Goal: Task Accomplishment & Management: Manage account settings

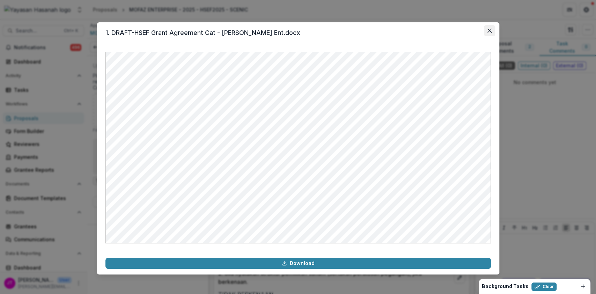
click at [493, 31] on button "Close" at bounding box center [489, 30] width 11 height 11
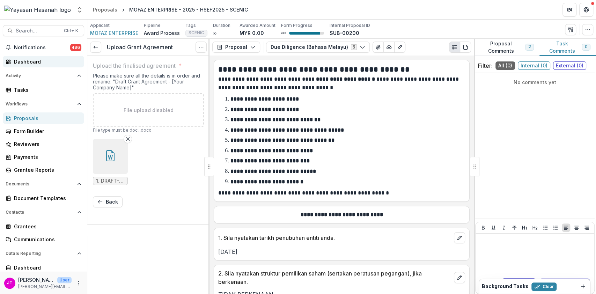
click at [36, 56] on link "Dashboard" at bounding box center [43, 62] width 81 height 12
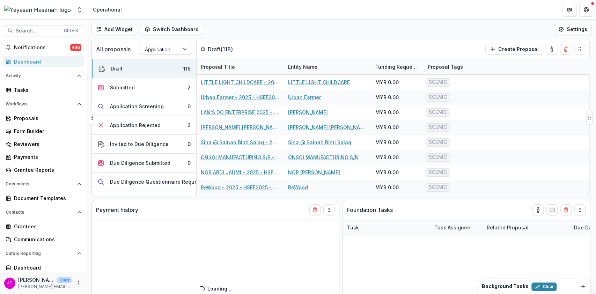
click at [151, 47] on div at bounding box center [159, 49] width 29 height 9
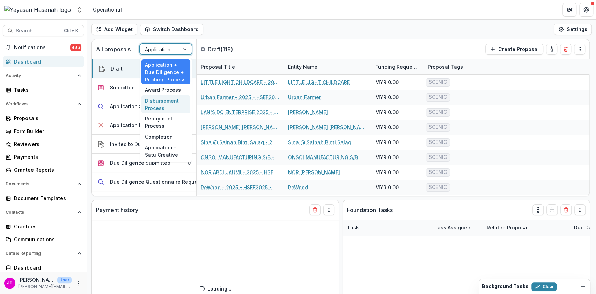
click at [161, 97] on div "Disbursement Process" at bounding box center [165, 104] width 49 height 18
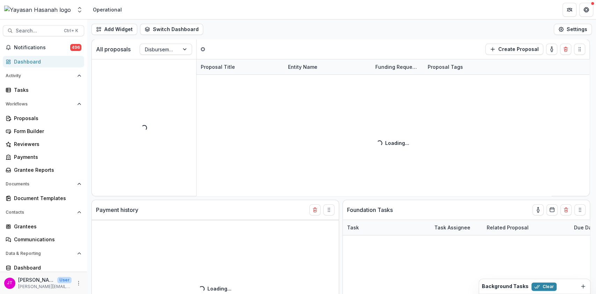
select select "**********"
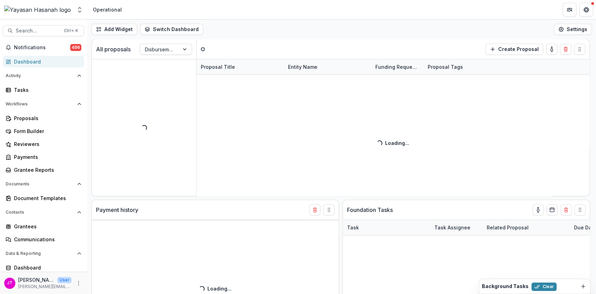
select select "**********"
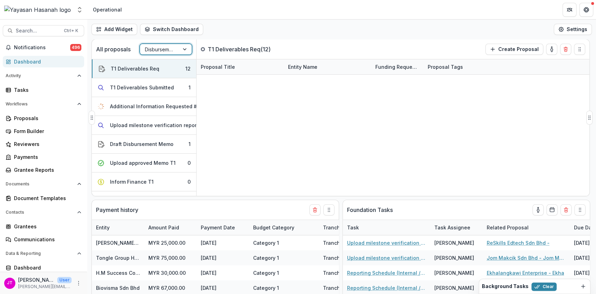
select select "**********"
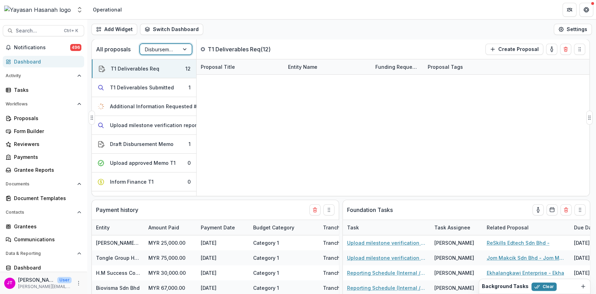
select select "**********"
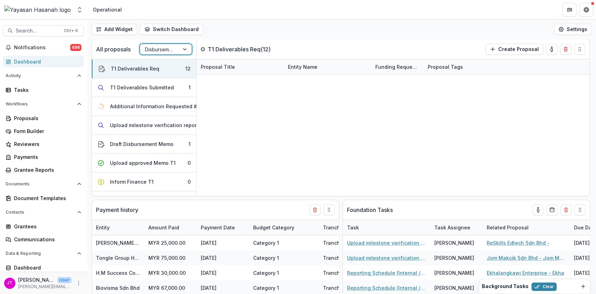
select select "**********"
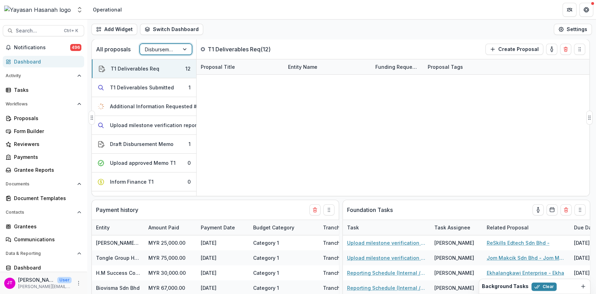
select select "**********"
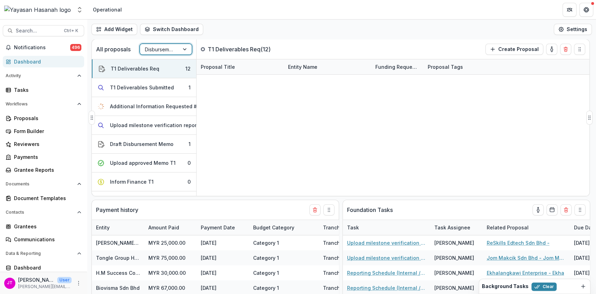
select select "**********"
click at [156, 90] on div "T1 Deliverables Submitted" at bounding box center [142, 87] width 64 height 7
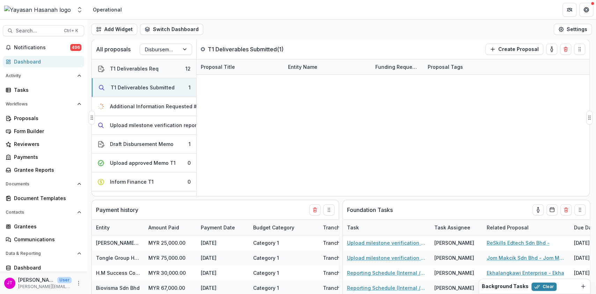
click at [137, 73] on button "T1 Deliverables Req 12" at bounding box center [144, 68] width 104 height 19
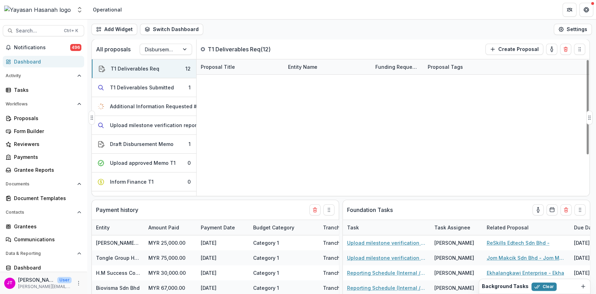
scroll to position [59, 0]
click at [145, 130] on button "Upload milestone verification report 2" at bounding box center [144, 125] width 104 height 19
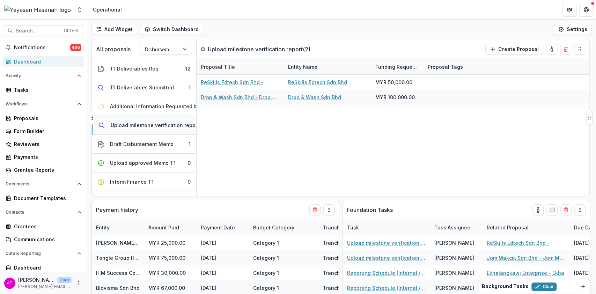
scroll to position [0, 0]
click at [144, 141] on div "Draft Disbursement Memo" at bounding box center [142, 143] width 64 height 7
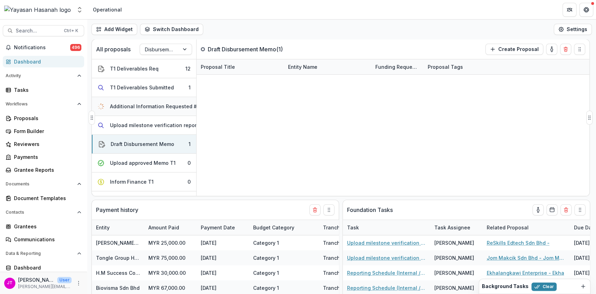
click at [139, 104] on div "Additional Information Requested #1" at bounding box center [154, 106] width 89 height 7
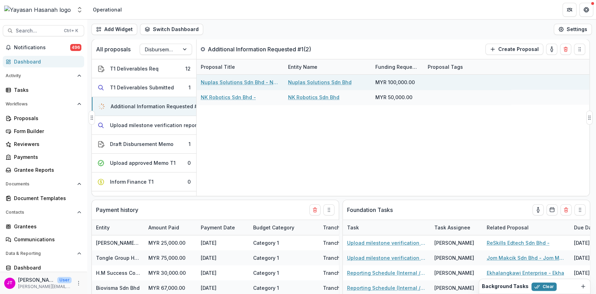
click at [213, 82] on link "Nuplas Solutions Sdn Bhd - Nuplas" at bounding box center [240, 82] width 79 height 7
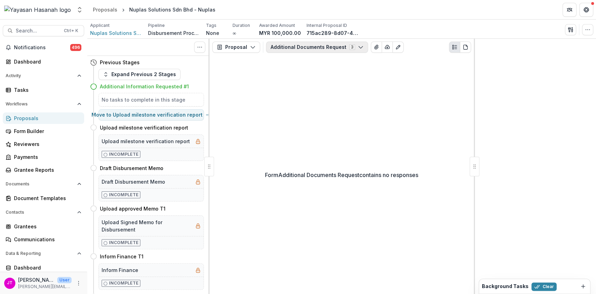
click at [316, 44] on button "Additional Documents Request 3" at bounding box center [317, 47] width 102 height 11
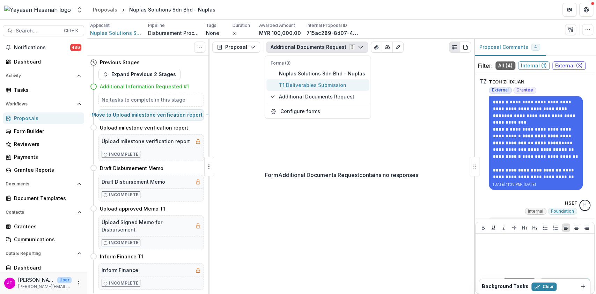
click at [293, 86] on span "T1 Deliverables Submission" at bounding box center [322, 84] width 86 height 7
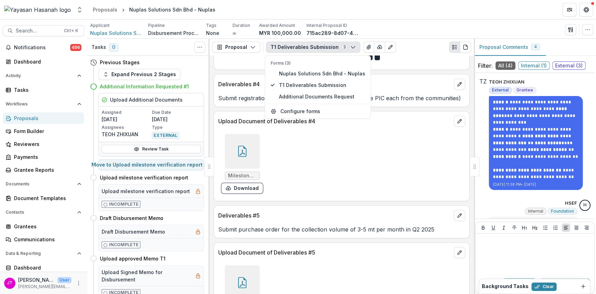
scroll to position [452, 0]
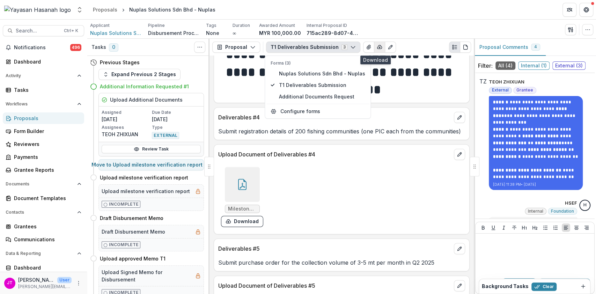
click at [377, 45] on icon "button" at bounding box center [380, 47] width 6 height 6
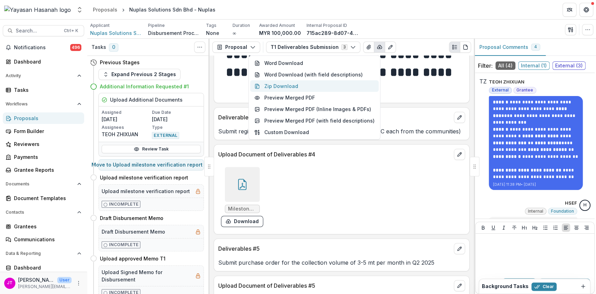
click at [330, 91] on button "Zip Download" at bounding box center [314, 86] width 129 height 12
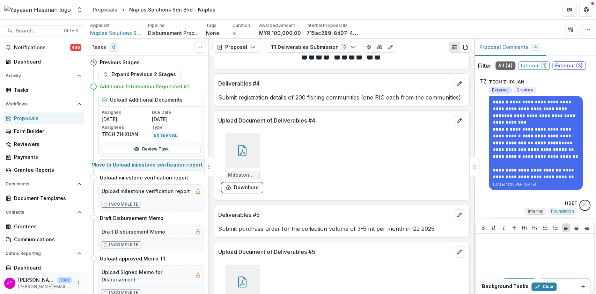
scroll to position [592, 0]
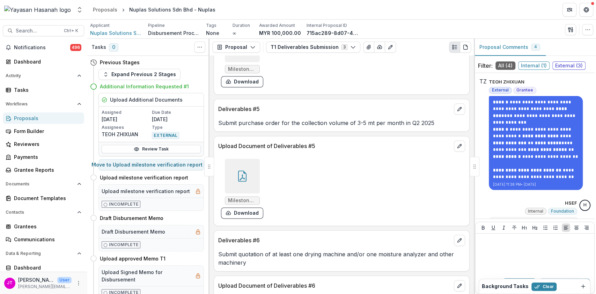
click at [247, 193] on div at bounding box center [242, 176] width 35 height 35
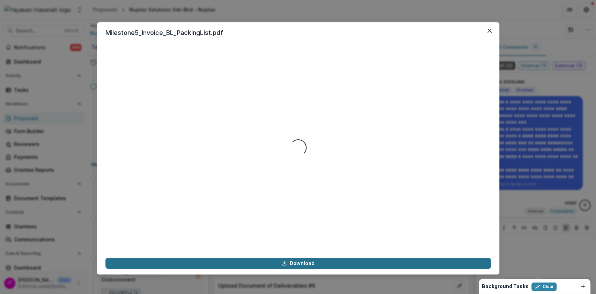
click at [313, 262] on link "Download" at bounding box center [298, 263] width 386 height 11
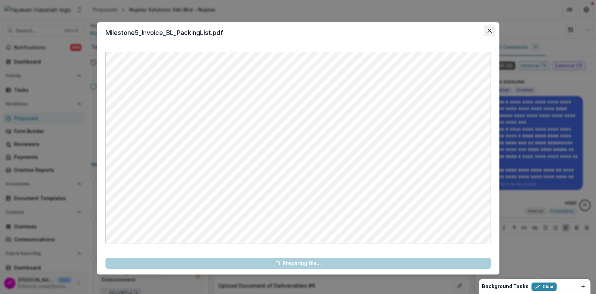
click at [490, 32] on icon "Close" at bounding box center [489, 31] width 4 height 4
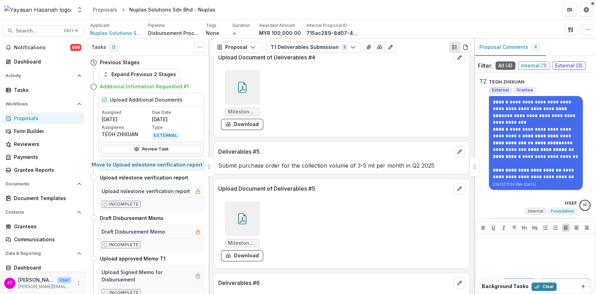
scroll to position [498, 0]
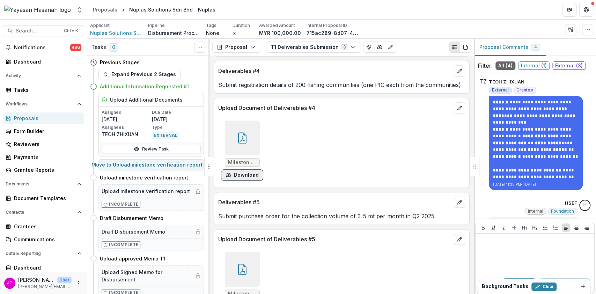
click at [250, 181] on button "Download" at bounding box center [242, 174] width 42 height 11
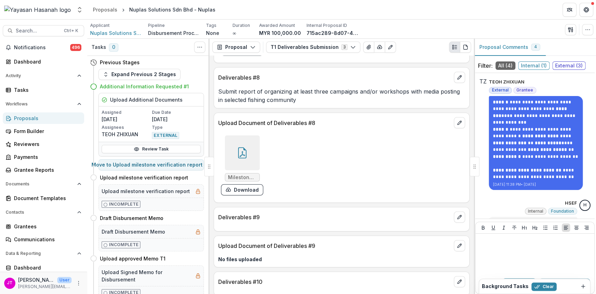
scroll to position [1011, 0]
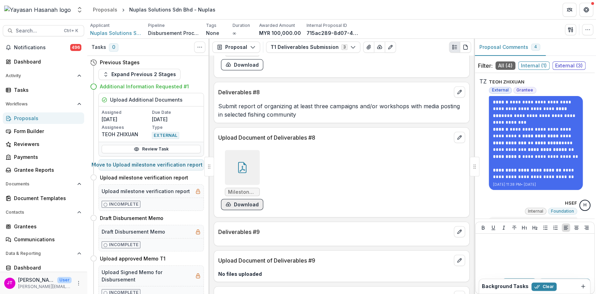
click at [238, 210] on button "Download" at bounding box center [242, 204] width 42 height 11
click at [191, 180] on button "Move here" at bounding box center [205, 177] width 29 height 8
select select "**********"
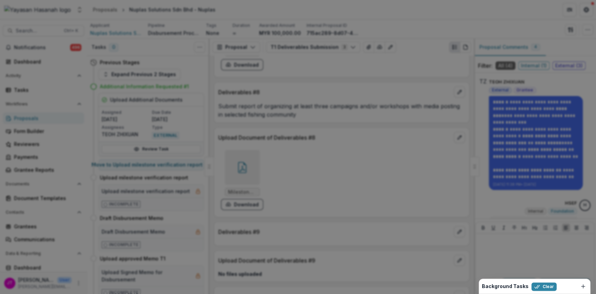
type input "**********"
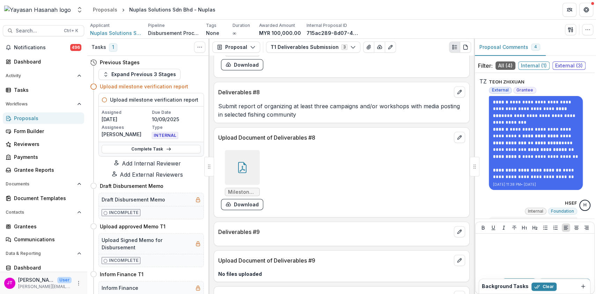
click at [180, 153] on div "Complete Task" at bounding box center [151, 149] width 105 height 14
click at [180, 147] on link "Complete Task" at bounding box center [151, 149] width 99 height 8
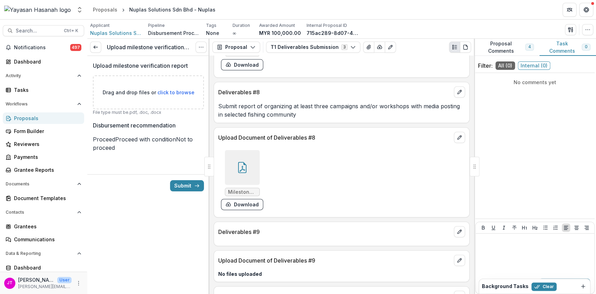
click at [165, 94] on span "click to browse" at bounding box center [176, 92] width 37 height 6
type input "**********"
click at [107, 139] on span "Proceed" at bounding box center [104, 139] width 22 height 7
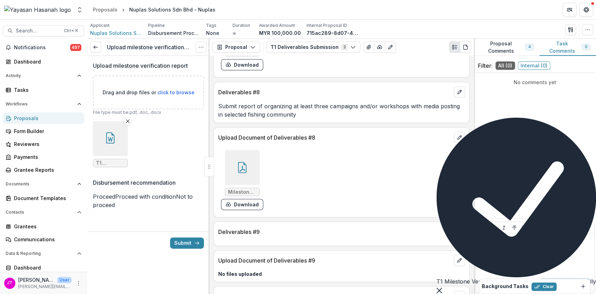
click at [190, 249] on button "Submit" at bounding box center [187, 242] width 34 height 11
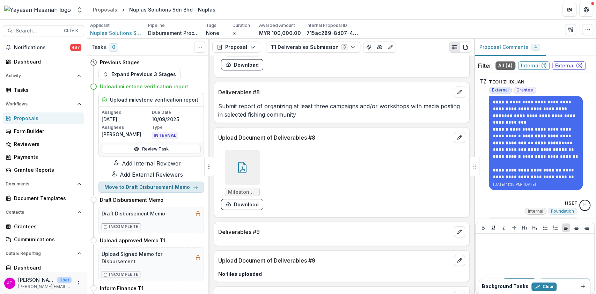
click at [193, 190] on icon "button" at bounding box center [196, 187] width 6 height 6
select select "**********"
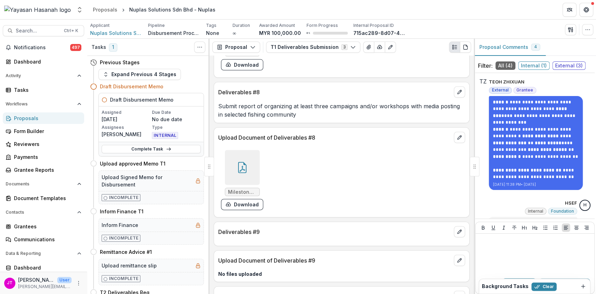
click at [25, 54] on div "Notifications 497 Dashboard Activity Tasks Workflows Proposals Form Builder Rev…" at bounding box center [43, 170] width 87 height 257
click at [24, 61] on div "Dashboard" at bounding box center [46, 61] width 65 height 7
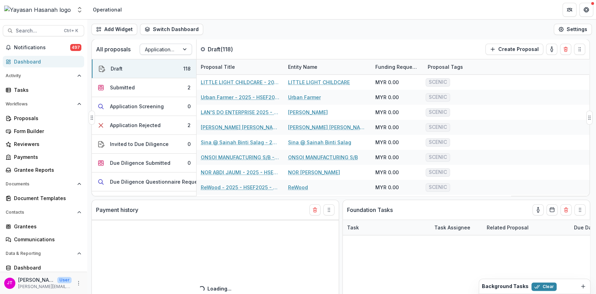
click at [179, 46] on div at bounding box center [185, 49] width 13 height 10
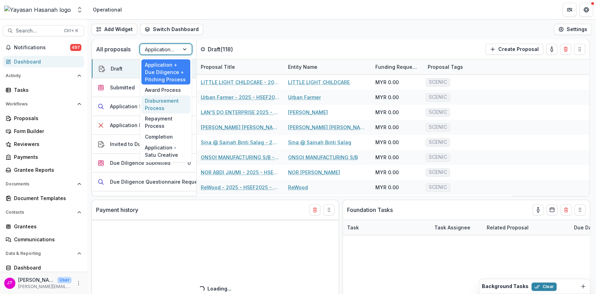
click at [173, 109] on div "Disbursement Process" at bounding box center [165, 104] width 49 height 18
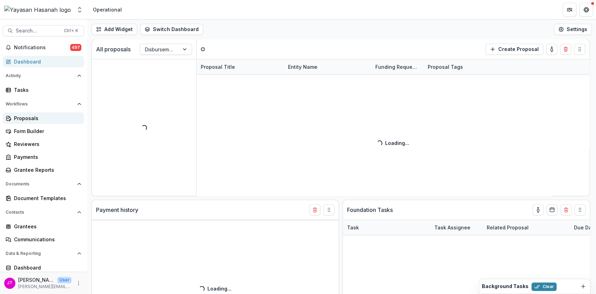
click at [35, 118] on div "Proposals" at bounding box center [46, 118] width 65 height 7
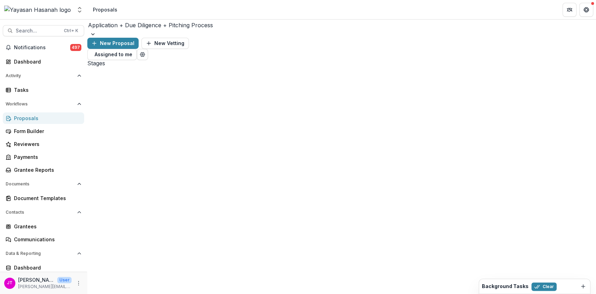
click at [173, 27] on div at bounding box center [341, 25] width 507 height 10
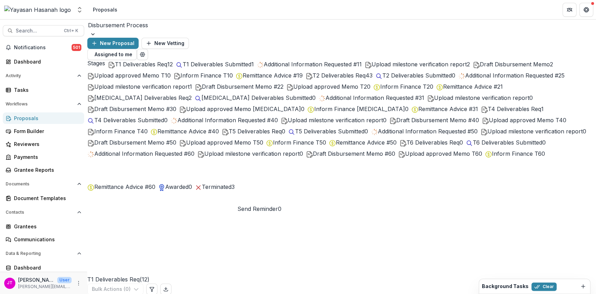
click at [167, 63] on span "12" at bounding box center [170, 64] width 6 height 7
click at [26, 121] on div "Proposals" at bounding box center [46, 118] width 65 height 7
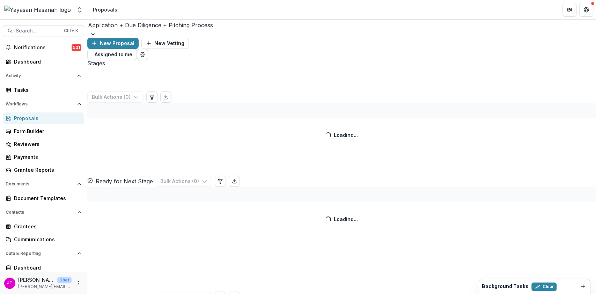
click at [172, 30] on div at bounding box center [341, 25] width 507 height 10
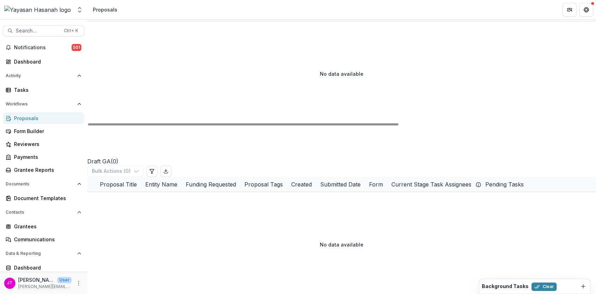
scroll to position [419, 0]
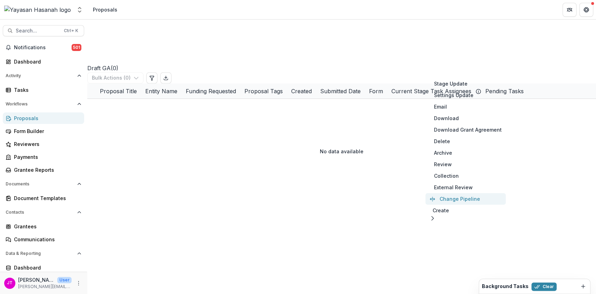
click at [446, 203] on button "Change Pipeline" at bounding box center [465, 199] width 80 height 12
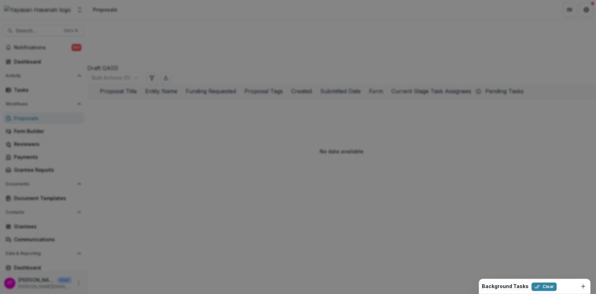
select select "**********"
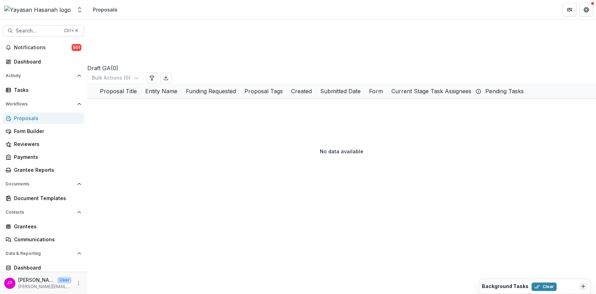
click at [581, 284] on icon "Dismiss" at bounding box center [583, 287] width 6 height 6
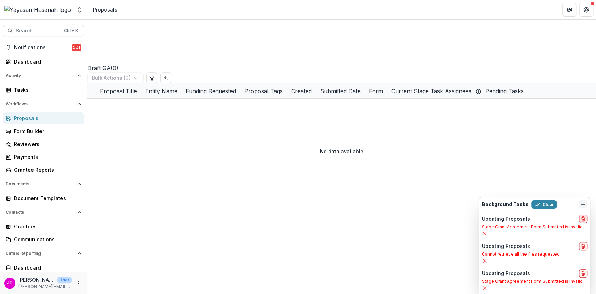
click at [581, 216] on icon "delete" at bounding box center [583, 219] width 6 height 6
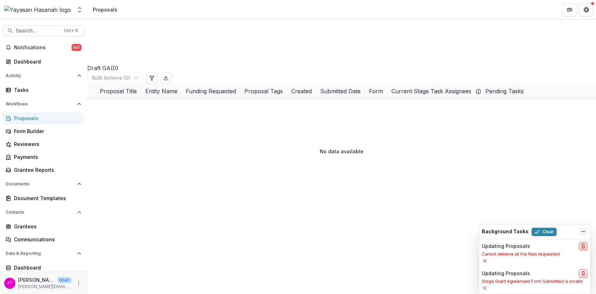
click at [582, 246] on icon "delete" at bounding box center [583, 246] width 6 height 6
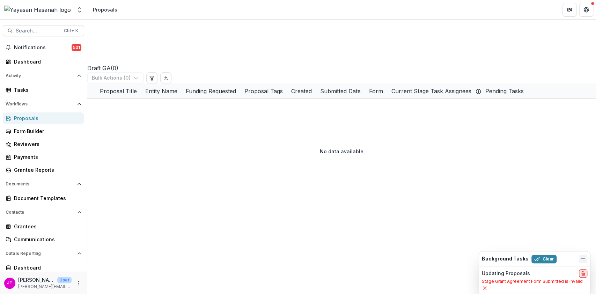
click at [584, 275] on icon "delete" at bounding box center [583, 274] width 3 height 3
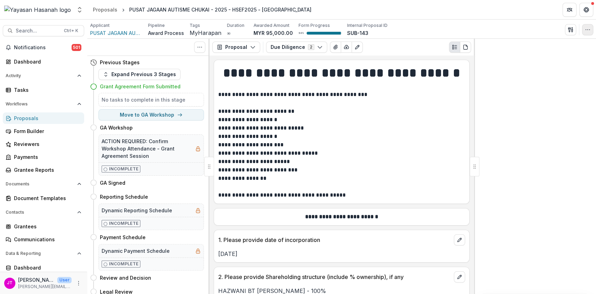
click at [587, 31] on icon "button" at bounding box center [588, 30] width 6 height 6
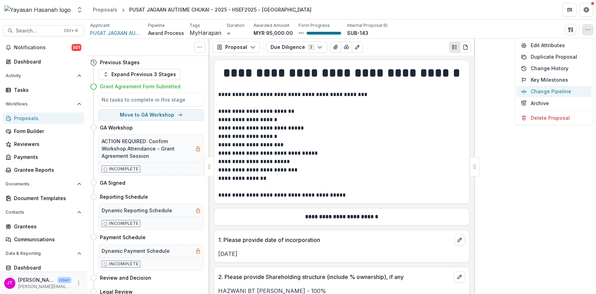
click at [527, 91] on button "Change Pipeline" at bounding box center [554, 92] width 75 height 12
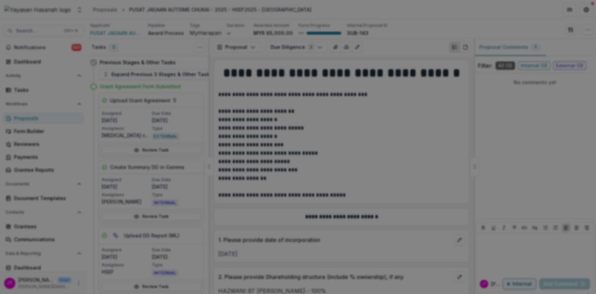
select select "**********"
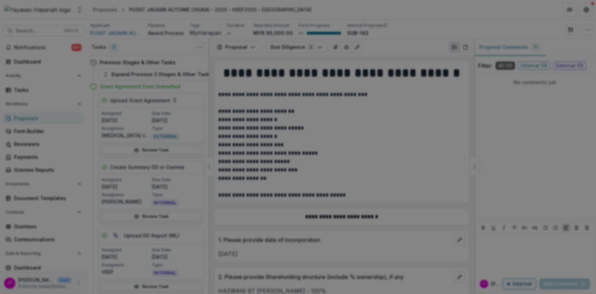
scroll to position [458, 0]
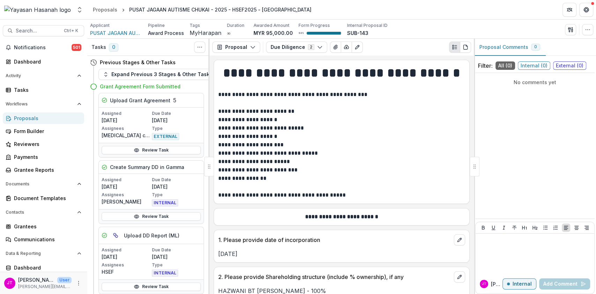
select select
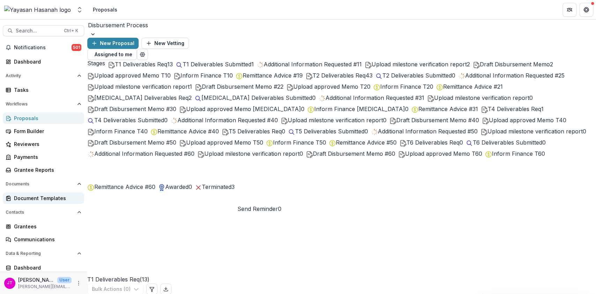
click at [4, 200] on link "Document Templates" at bounding box center [43, 198] width 81 height 12
click at [151, 31] on div at bounding box center [341, 34] width 509 height 7
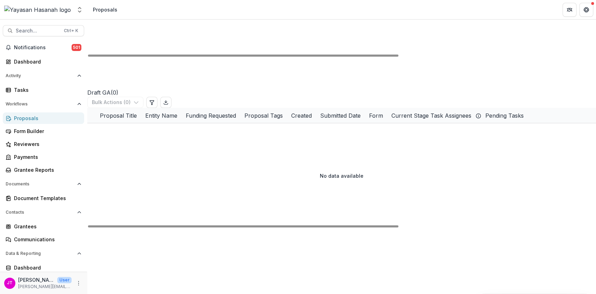
scroll to position [466, 0]
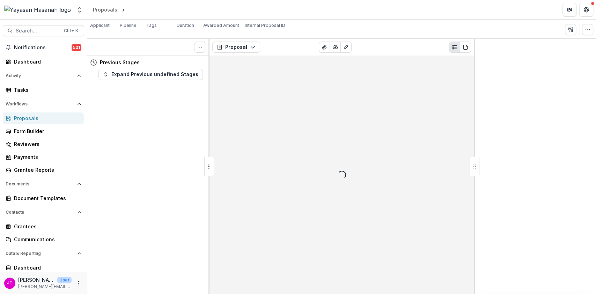
click at [587, 29] on icon "button" at bounding box center [588, 30] width 6 height 6
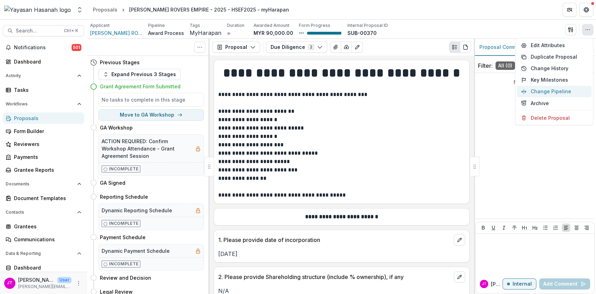
click at [554, 88] on button "Change Pipeline" at bounding box center [554, 92] width 75 height 12
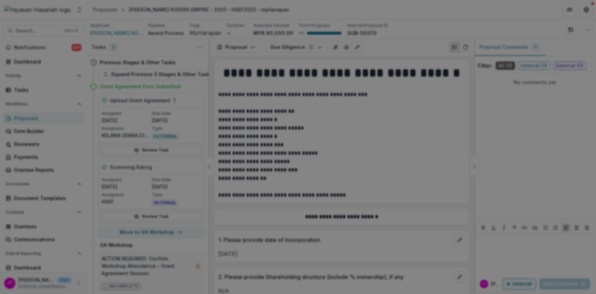
select select "**********"
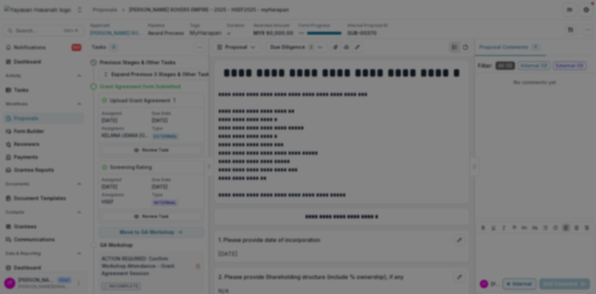
scroll to position [458, 0]
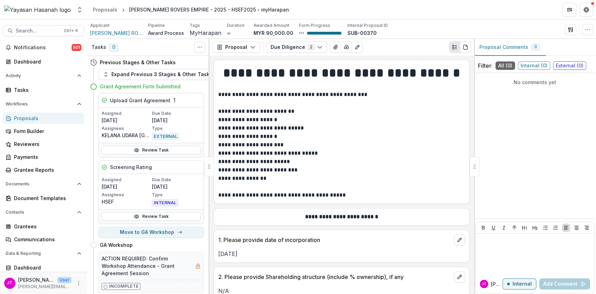
select select "**********"
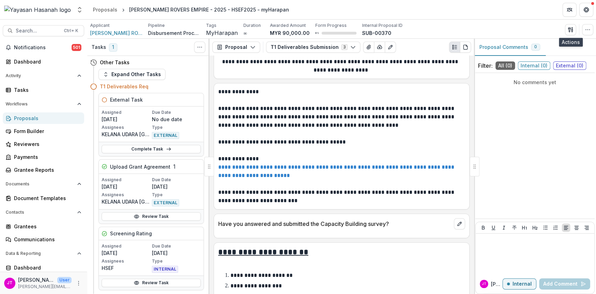
scroll to position [46, 0]
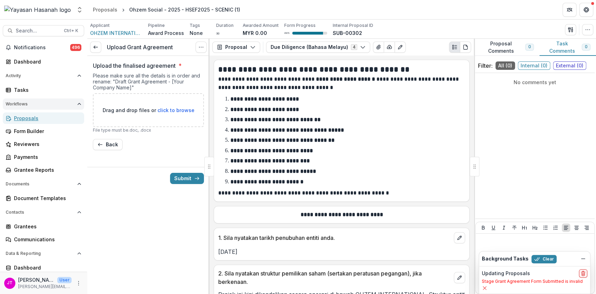
drag, startPoint x: 18, startPoint y: 117, endPoint x: 74, endPoint y: 109, distance: 56.5
click at [18, 117] on div "Proposals" at bounding box center [46, 118] width 65 height 7
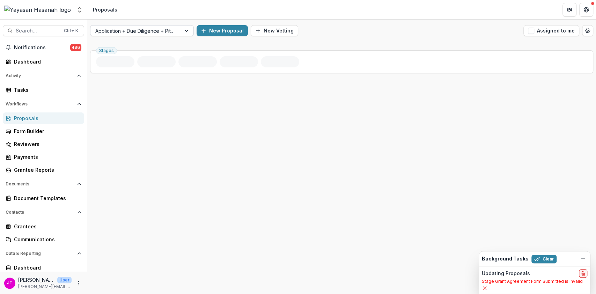
click at [171, 34] on div at bounding box center [135, 31] width 81 height 9
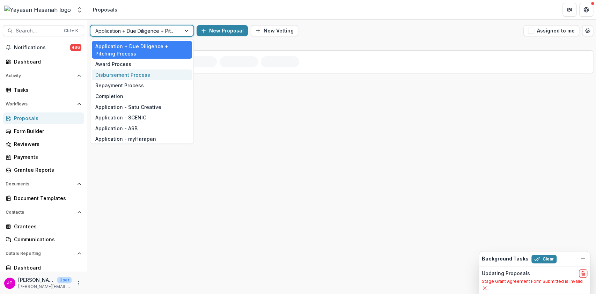
click at [146, 77] on div "Disbursement Process" at bounding box center [142, 75] width 100 height 11
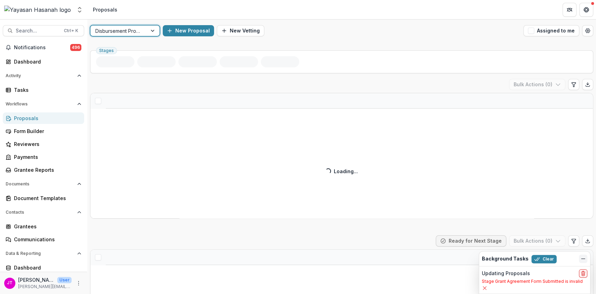
click at [585, 259] on icon "Dismiss" at bounding box center [583, 259] width 6 height 6
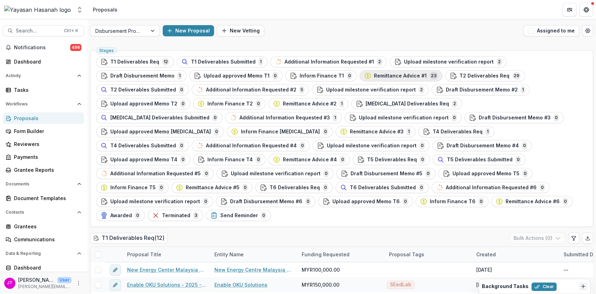
click at [360, 81] on button "Remittance Advice #1 23" at bounding box center [401, 75] width 83 height 11
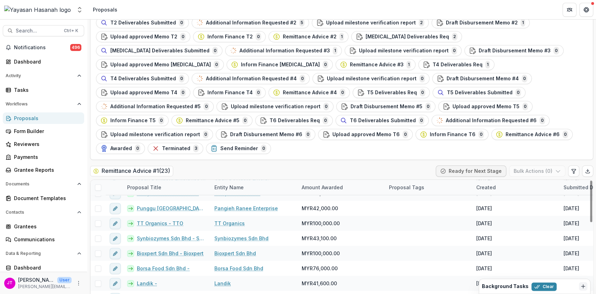
scroll to position [235, 0]
click at [96, 184] on span at bounding box center [98, 187] width 6 height 6
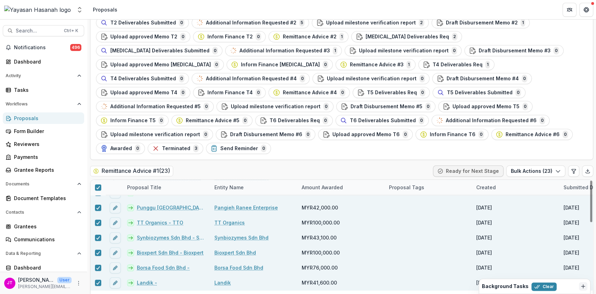
scroll to position [3, 0]
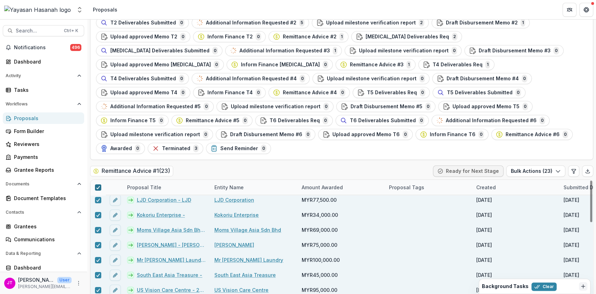
click at [98, 184] on span at bounding box center [98, 187] width 6 height 6
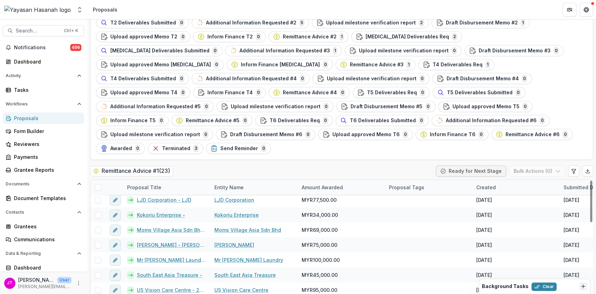
click at [95, 180] on div at bounding box center [97, 187] width 15 height 15
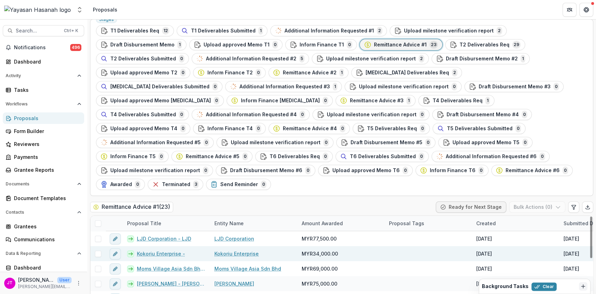
scroll to position [67, 0]
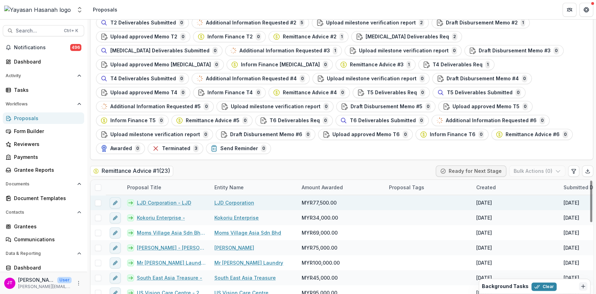
click at [96, 200] on span at bounding box center [98, 203] width 6 height 6
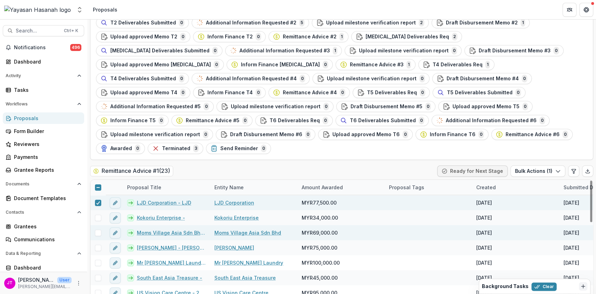
click at [95, 230] on span at bounding box center [98, 233] width 6 height 6
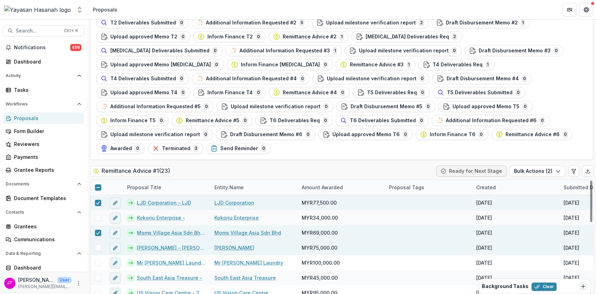
click at [96, 245] on span at bounding box center [98, 248] width 6 height 6
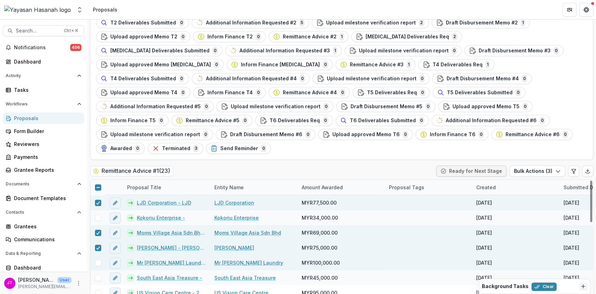
click at [97, 260] on span at bounding box center [98, 263] width 6 height 6
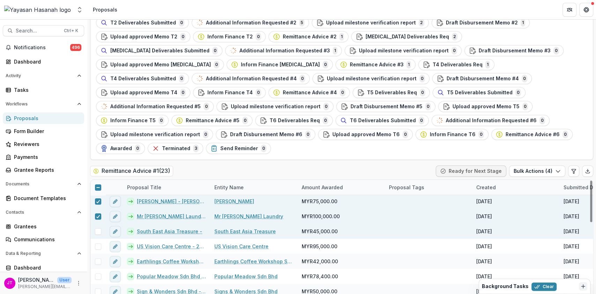
click at [98, 224] on div at bounding box center [97, 231] width 15 height 15
click at [95, 228] on span at bounding box center [98, 231] width 6 height 6
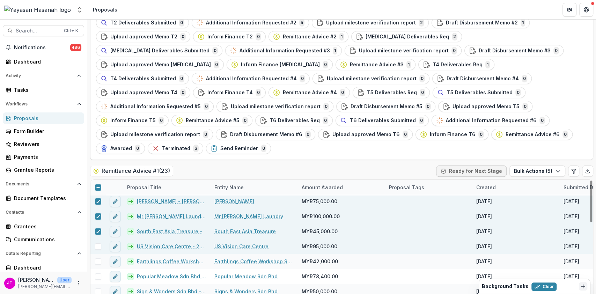
click at [97, 243] on span at bounding box center [98, 246] width 6 height 6
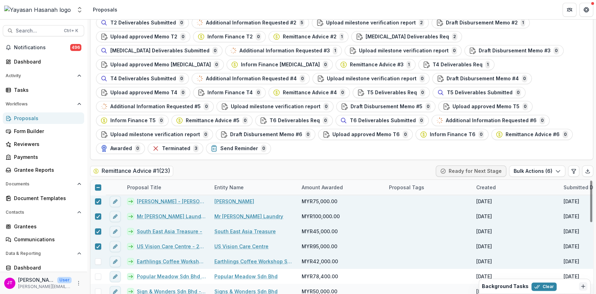
click at [98, 258] on span at bounding box center [98, 261] width 6 height 6
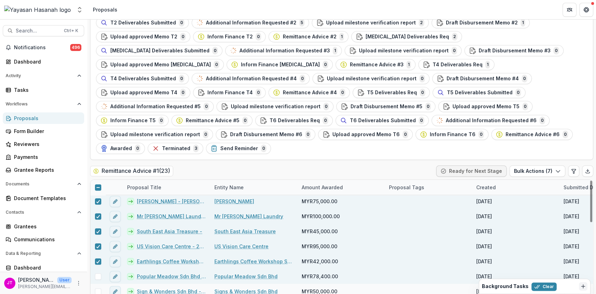
click at [97, 273] on span at bounding box center [98, 276] width 6 height 6
click at [97, 288] on span at bounding box center [98, 291] width 6 height 6
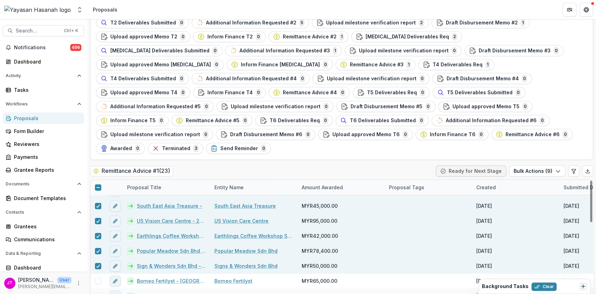
scroll to position [93, 0]
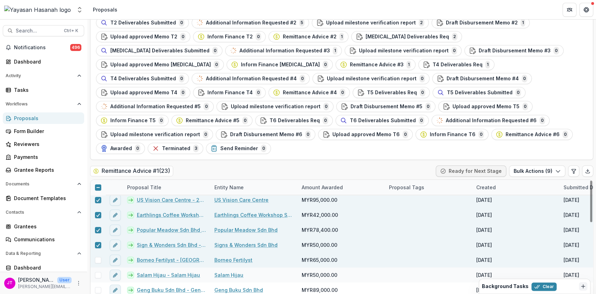
click at [96, 257] on span at bounding box center [98, 260] width 6 height 6
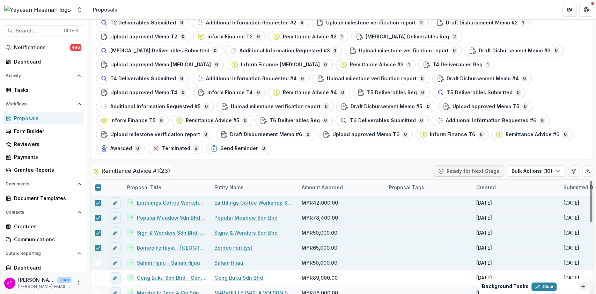
scroll to position [140, 0]
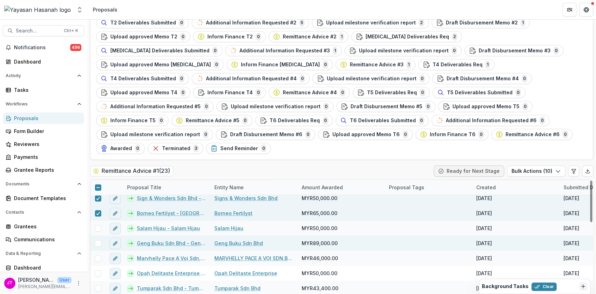
click at [94, 240] on div at bounding box center [97, 243] width 15 height 6
click at [95, 240] on label at bounding box center [98, 243] width 6 height 6
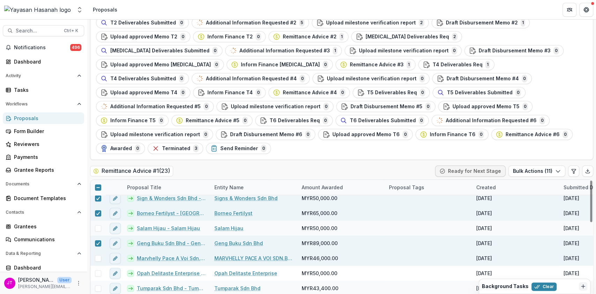
click at [95, 255] on span at bounding box center [98, 258] width 6 height 6
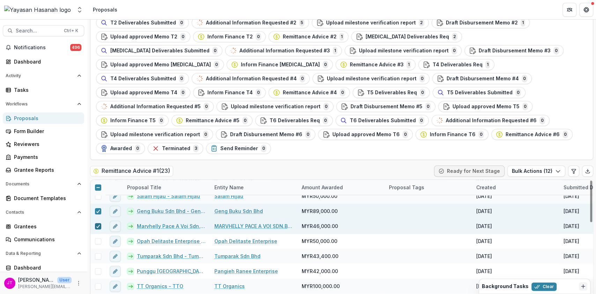
scroll to position [186, 0]
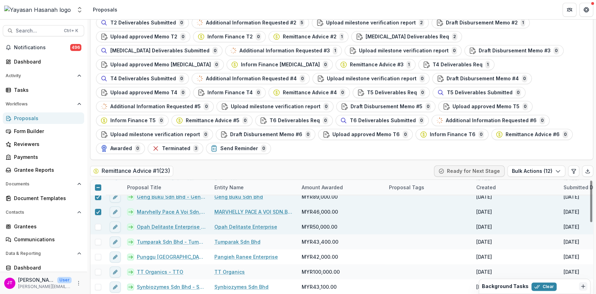
click at [97, 219] on div at bounding box center [97, 226] width 15 height 15
click at [97, 224] on span at bounding box center [98, 227] width 6 height 6
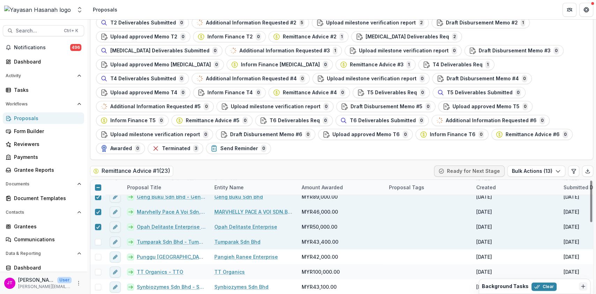
click at [97, 239] on span at bounding box center [98, 242] width 6 height 6
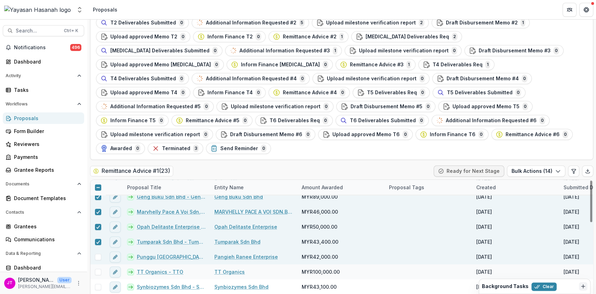
click at [96, 254] on span at bounding box center [98, 257] width 6 height 6
click at [96, 255] on icon at bounding box center [98, 256] width 4 height 3
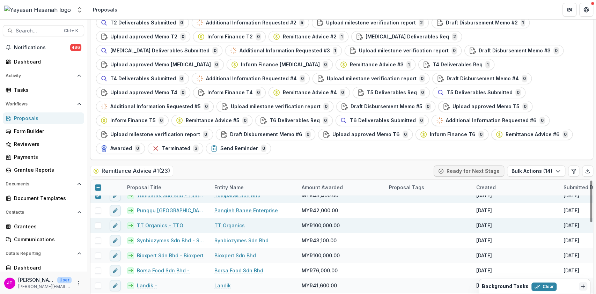
click at [98, 222] on span at bounding box center [98, 225] width 6 height 6
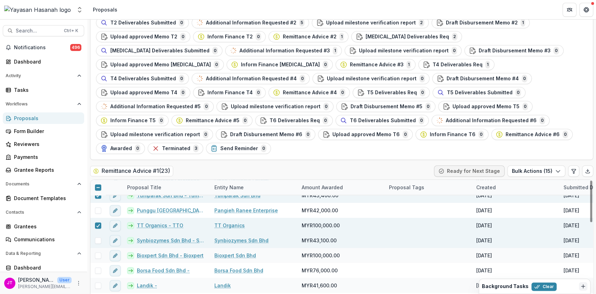
click at [95, 237] on span at bounding box center [98, 240] width 6 height 6
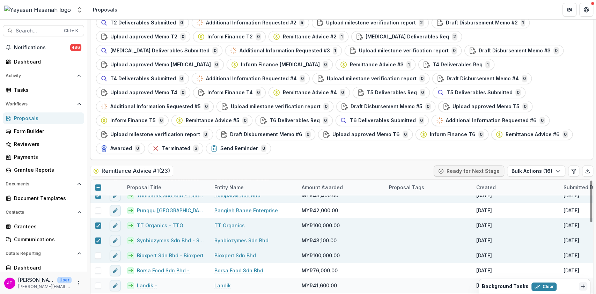
click at [98, 253] on span at bounding box center [98, 256] width 6 height 6
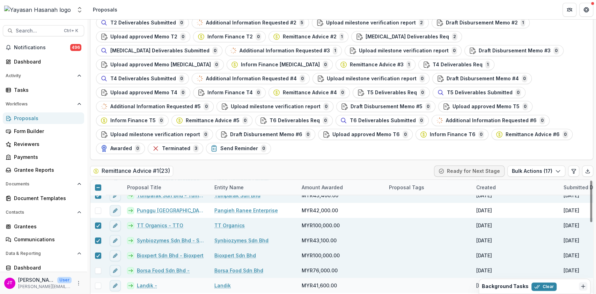
click at [98, 268] on span at bounding box center [98, 271] width 6 height 6
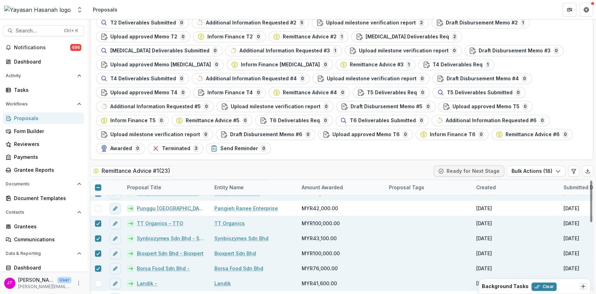
scroll to position [235, 0]
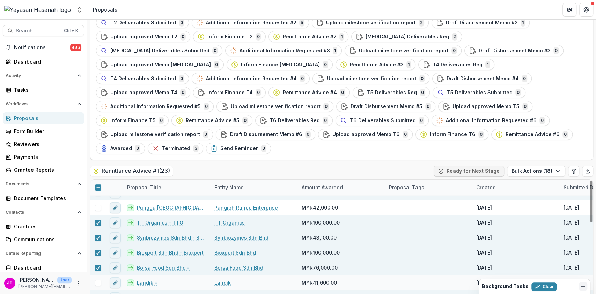
click at [95, 294] on span at bounding box center [98, 298] width 6 height 6
click at [534, 166] on button "Bulk Actions ( 19 )" at bounding box center [536, 171] width 58 height 11
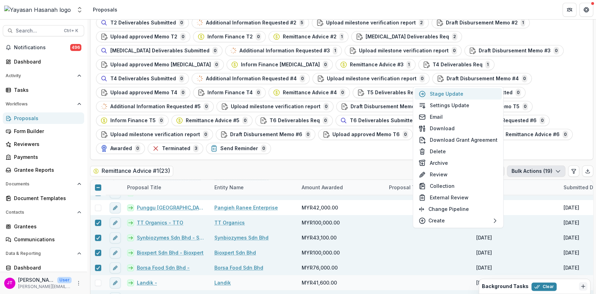
click at [441, 93] on button "Stage Update" at bounding box center [458, 94] width 87 height 12
select select "**********"
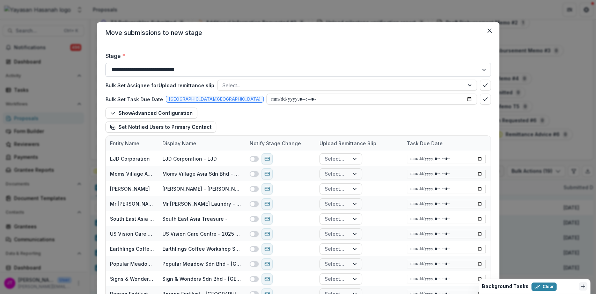
click at [219, 69] on select "**********" at bounding box center [298, 70] width 386 height 14
select select "**********"
click at [105, 63] on select "**********" at bounding box center [298, 70] width 386 height 14
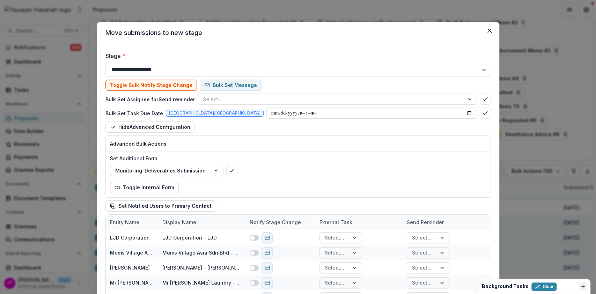
click at [229, 170] on icon "bulk-confirm-option" at bounding box center [232, 171] width 6 height 6
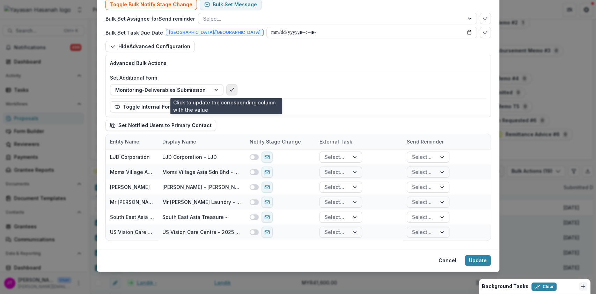
click at [229, 92] on icon "bulk-confirm-option" at bounding box center [232, 90] width 6 height 6
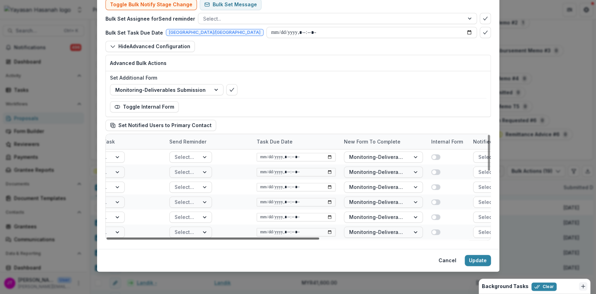
scroll to position [0, 303]
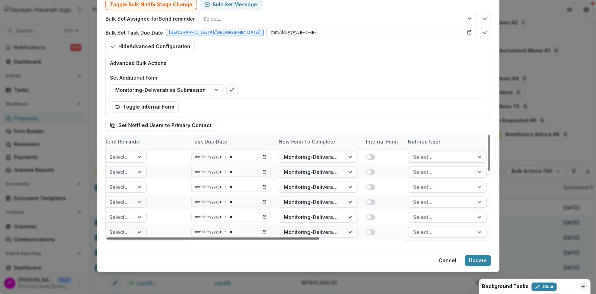
drag, startPoint x: 303, startPoint y: 237, endPoint x: 485, endPoint y: 219, distance: 183.2
click at [319, 237] on div at bounding box center [213, 238] width 213 height 2
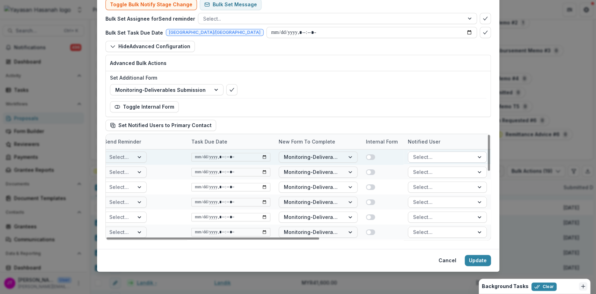
click at [449, 159] on div at bounding box center [441, 157] width 56 height 9
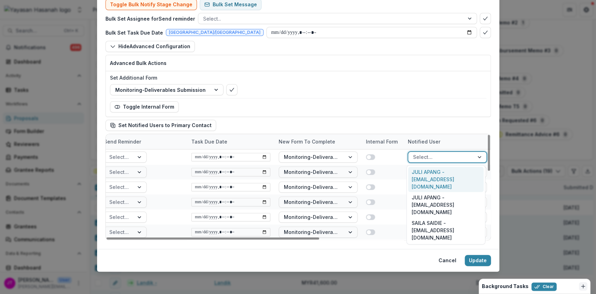
click at [447, 171] on div "JULI APANG - info@ljdofficial.co" at bounding box center [445, 179] width 75 height 25
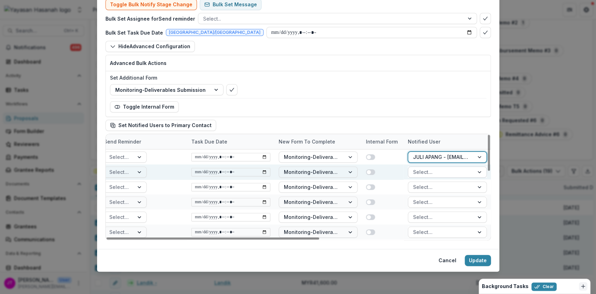
click at [446, 175] on div at bounding box center [441, 172] width 56 height 9
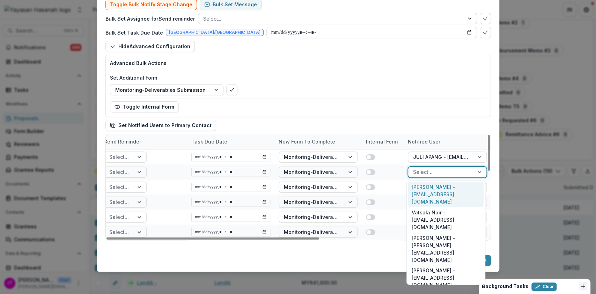
click at [440, 194] on div "Ranita Rathakrishnan - ranita@momsvillageasia.com" at bounding box center [445, 194] width 75 height 25
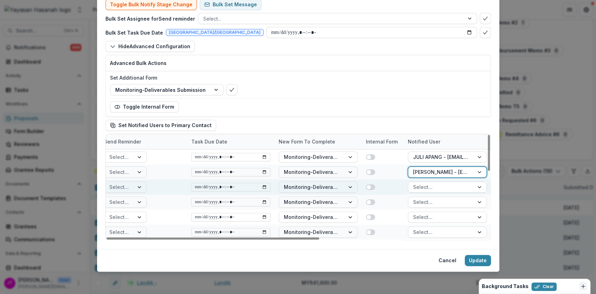
click at [440, 190] on div at bounding box center [441, 187] width 56 height 9
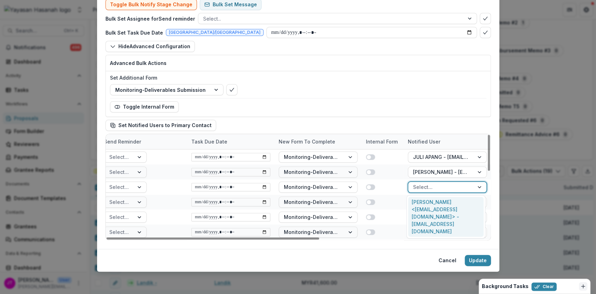
click at [436, 206] on div "Samihah Ibrahim <abrahamventure23@gmail.com> - abrahamventure23@gmail.com" at bounding box center [445, 217] width 75 height 40
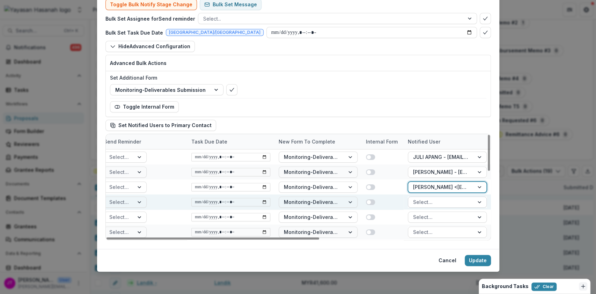
click at [436, 202] on div at bounding box center [441, 202] width 56 height 9
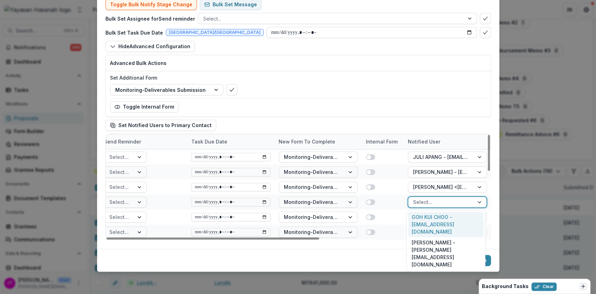
click at [431, 220] on div "GOH KUI CHOO - rainforestbintang@gmail.com" at bounding box center [445, 224] width 75 height 25
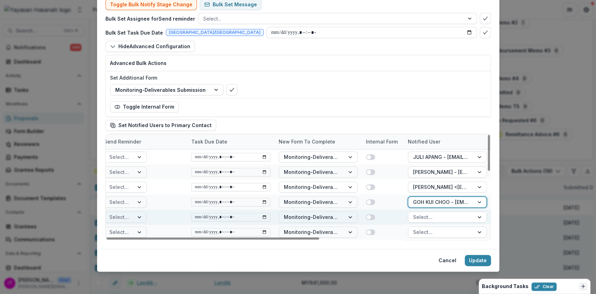
click at [431, 217] on div at bounding box center [441, 217] width 56 height 9
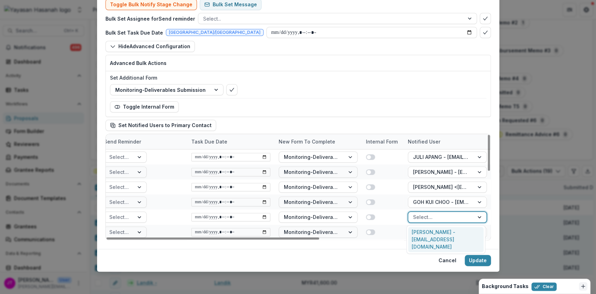
click at [430, 234] on div "Radziah Binti Matarsad - zieahmalaysiahq@gmail.com" at bounding box center [445, 239] width 75 height 25
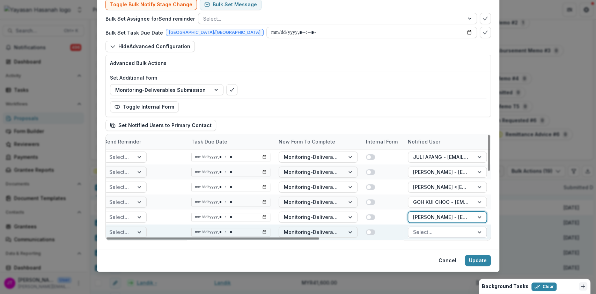
click at [427, 228] on div at bounding box center [441, 232] width 56 height 9
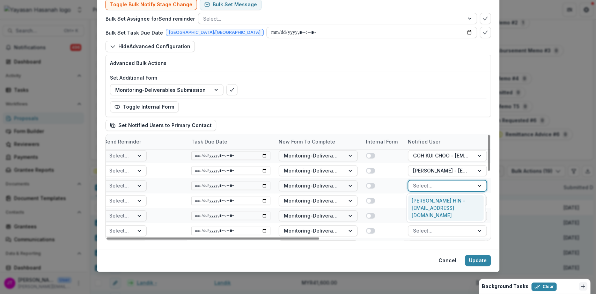
click at [427, 196] on div "YEOH HOCK HIN - usvisioncaretpg@gmail.com" at bounding box center [445, 207] width 75 height 25
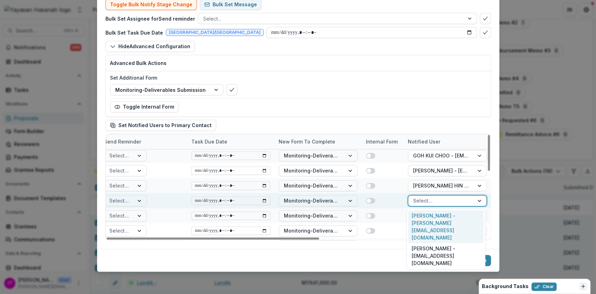
click at [425, 199] on div at bounding box center [441, 200] width 56 height 9
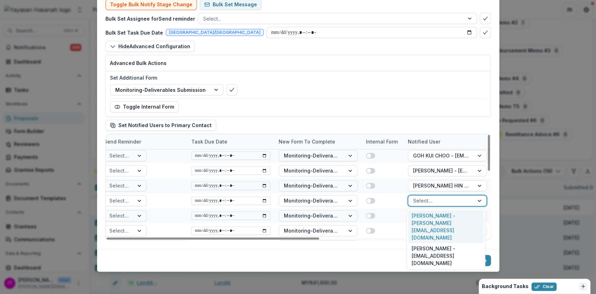
click at [425, 219] on div "Kenny Lee Wee Ting - kenny@earthlings-coffee.com" at bounding box center [445, 226] width 75 height 33
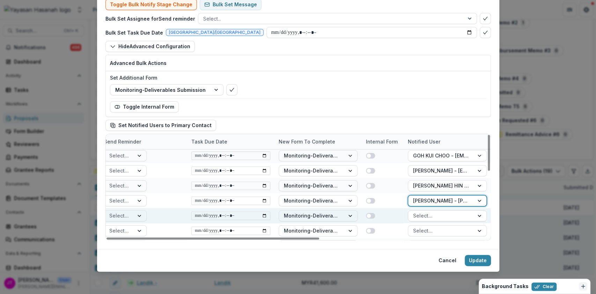
click at [430, 218] on div at bounding box center [441, 215] width 56 height 9
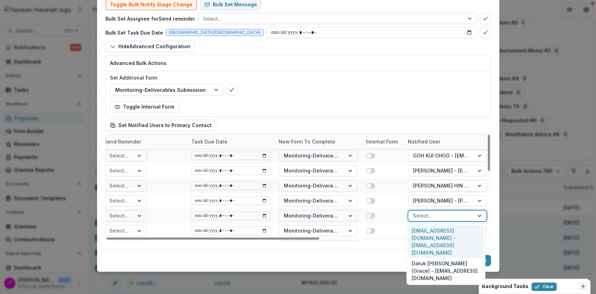
click at [425, 233] on div "mealinbox@pmeadow.com - mealinbox@pmeadow.com" at bounding box center [445, 241] width 75 height 33
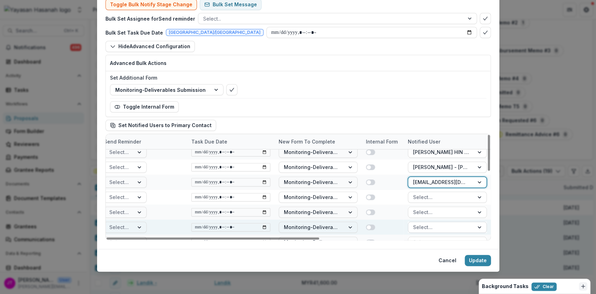
scroll to position [93, 303]
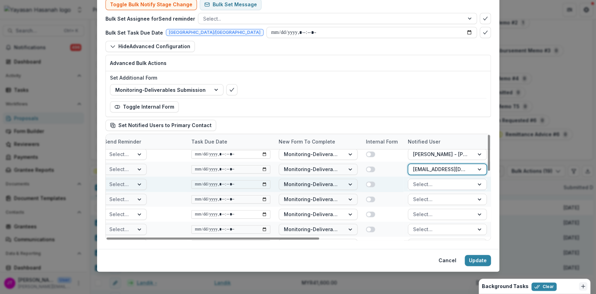
click at [429, 186] on div at bounding box center [441, 184] width 56 height 9
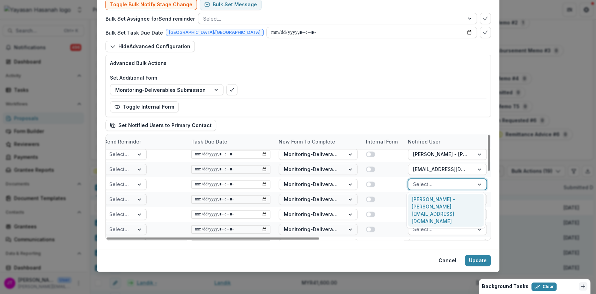
click at [426, 200] on div "Michelle - michelle@signsandwondershub.com" at bounding box center [445, 210] width 75 height 33
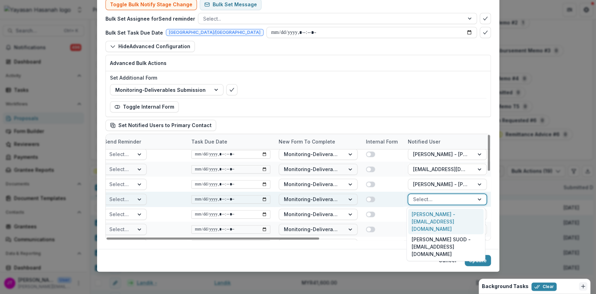
click at [429, 198] on div at bounding box center [441, 199] width 56 height 9
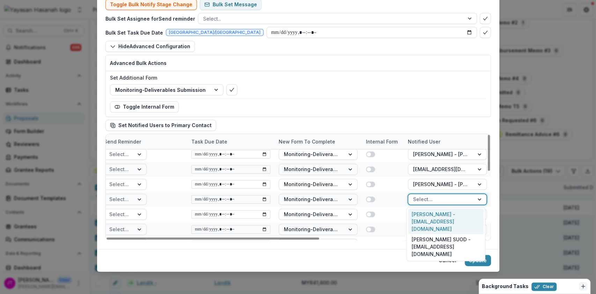
click at [423, 215] on div "JIMAR BIN ZAMRI - jimarzamri@gmail.com" at bounding box center [445, 221] width 75 height 25
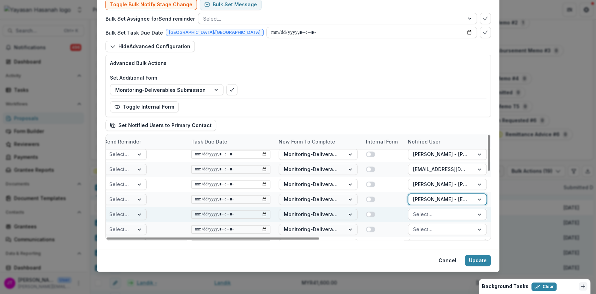
click at [425, 216] on div at bounding box center [441, 214] width 56 height 9
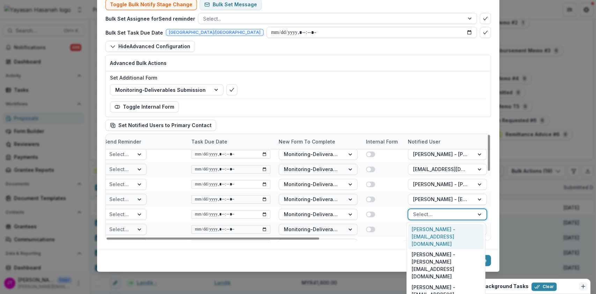
click at [424, 235] on div "Shaik Syafwan - gengbuku.sales@gmail.com" at bounding box center [445, 236] width 75 height 25
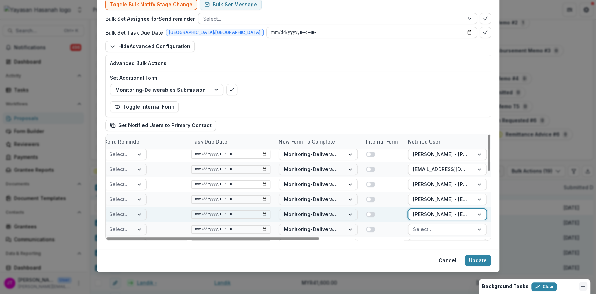
scroll to position [140, 303]
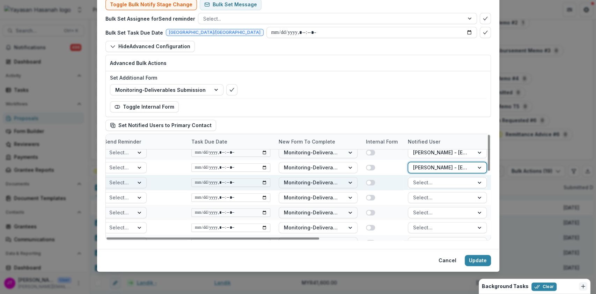
click at [429, 185] on div at bounding box center [441, 182] width 56 height 9
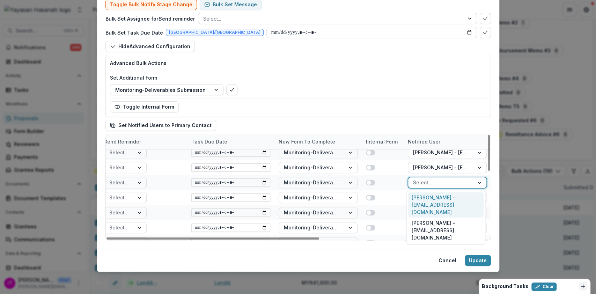
click at [426, 200] on div "Marianah Binti Rampungan - paceavoi2018@gmail.com" at bounding box center [445, 204] width 75 height 25
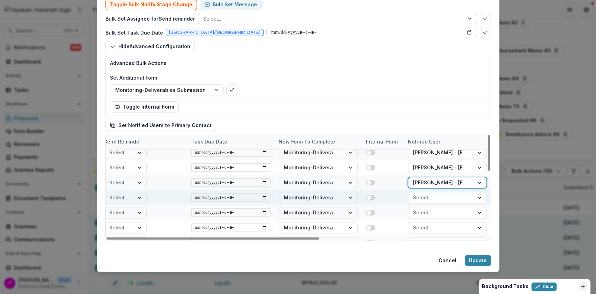
click at [427, 195] on div at bounding box center [441, 197] width 56 height 9
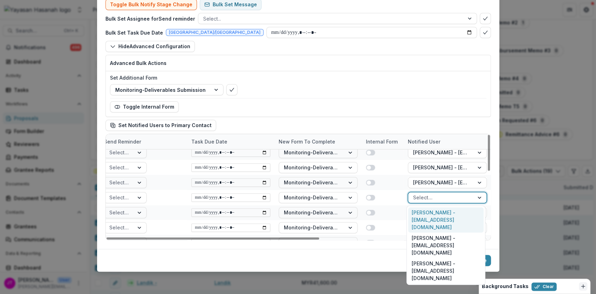
click at [427, 214] on div "Nur Izzati Binti Zalaluddin - izzati.zalaluddin91@gmail.com" at bounding box center [445, 219] width 75 height 25
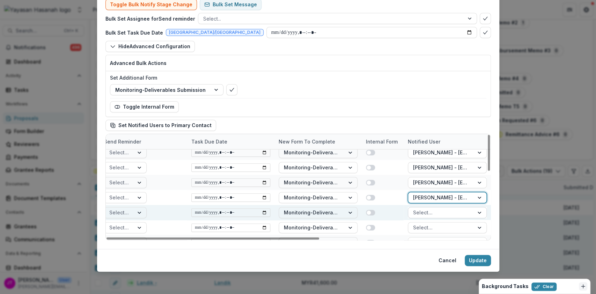
click at [427, 211] on div at bounding box center [441, 212] width 56 height 9
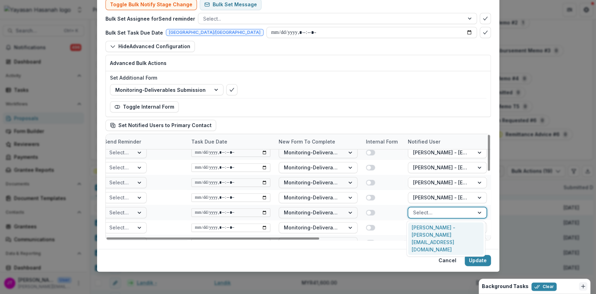
click at [429, 224] on div "Nathaniel Bin Maikol - nathanielmaikol@yahoo.com" at bounding box center [445, 238] width 75 height 33
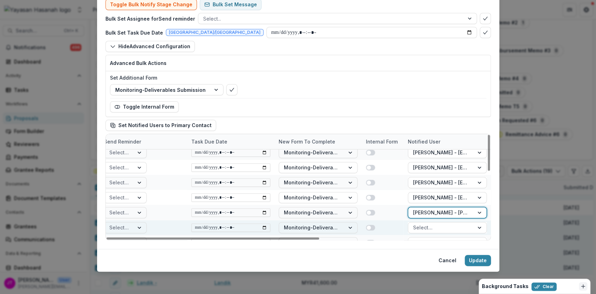
scroll to position [186, 303]
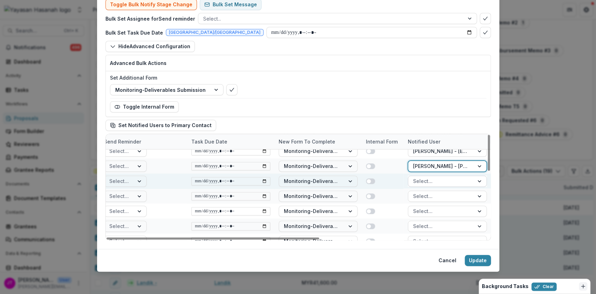
click at [437, 178] on div at bounding box center [441, 181] width 56 height 9
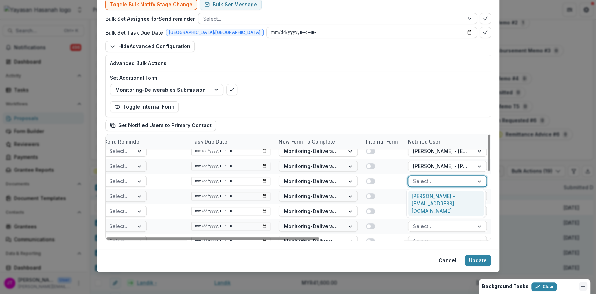
click at [436, 198] on div "Eleena Norsin - tt.organics.esb@gmail.com" at bounding box center [445, 203] width 75 height 25
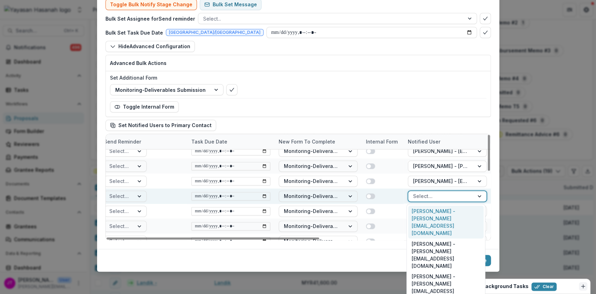
click at [438, 192] on div at bounding box center [441, 196] width 56 height 9
click at [435, 209] on div "Ariff Ikhzam bin Mohd Mufaradzi - ariff.ikhzam@gmail.co" at bounding box center [445, 222] width 75 height 33
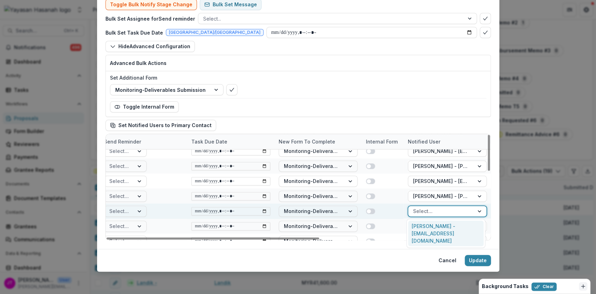
click at [436, 208] on div at bounding box center [441, 211] width 56 height 9
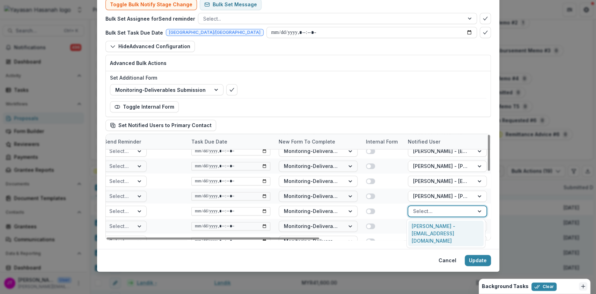
click at [433, 221] on div "BENNY FRANKLIN HARTHEMAN - bennyfh88@gmail.com" at bounding box center [445, 233] width 75 height 25
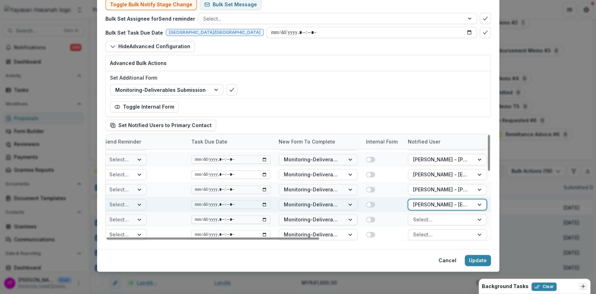
scroll to position [194, 303]
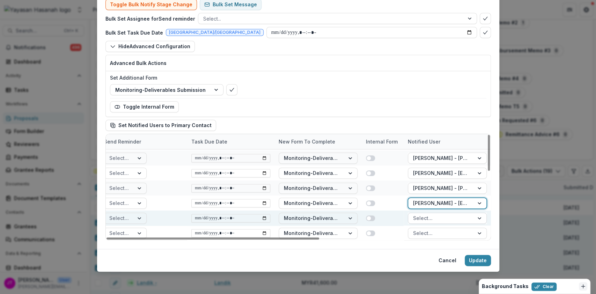
click at [431, 216] on div at bounding box center [441, 218] width 56 height 9
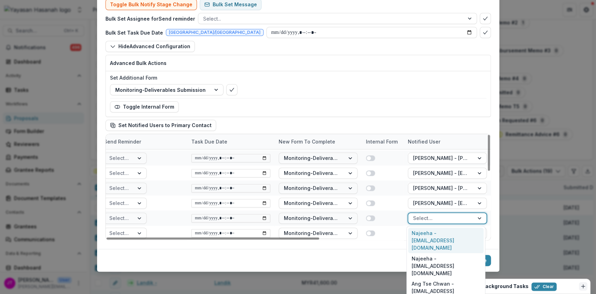
click at [430, 240] on div "Najeeha - borsafoodsdnbhd@gmail.co" at bounding box center [445, 240] width 75 height 25
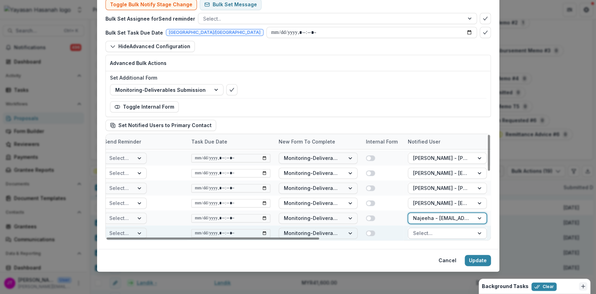
click at [436, 232] on div at bounding box center [441, 233] width 56 height 9
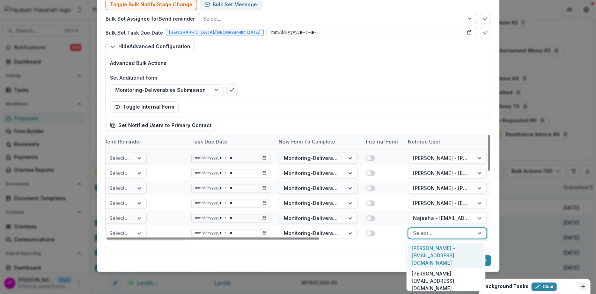
click at [428, 251] on div "Nur Amrina - amrina@havva.my" at bounding box center [445, 255] width 75 height 25
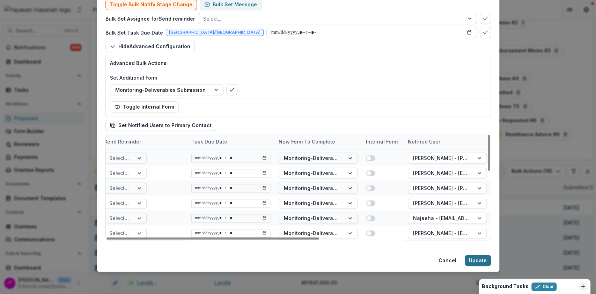
click at [475, 258] on button "Update" at bounding box center [478, 260] width 26 height 11
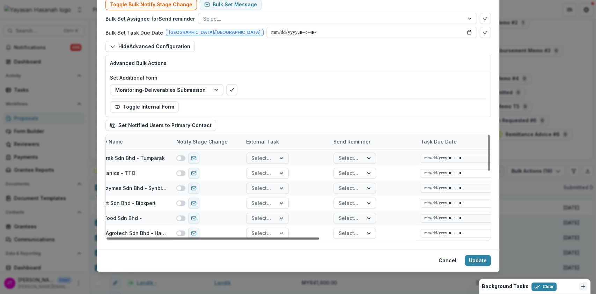
scroll to position [194, 0]
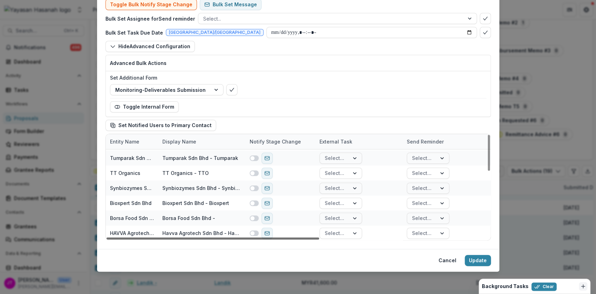
drag, startPoint x: 381, startPoint y: 238, endPoint x: 191, endPoint y: 254, distance: 190.6
click at [191, 240] on div at bounding box center [213, 238] width 213 height 2
click at [194, 122] on button "Set Notified Users to Primary Contact" at bounding box center [160, 125] width 111 height 11
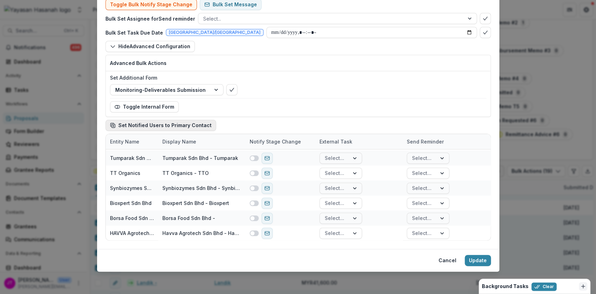
click at [112, 124] on icon "button" at bounding box center [113, 126] width 6 height 6
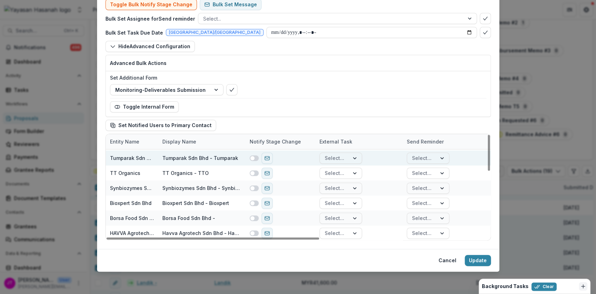
click at [250, 155] on span at bounding box center [254, 158] width 9 height 6
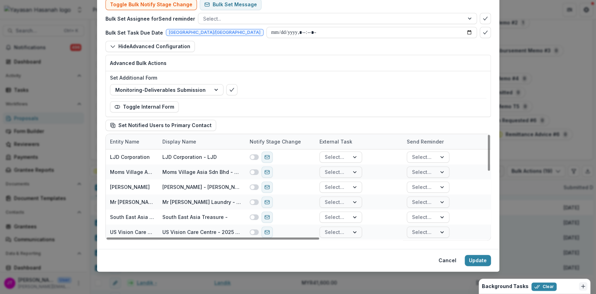
scroll to position [34, 0]
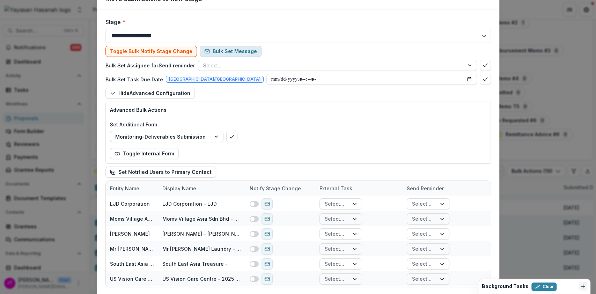
click at [236, 46] on button "Bulk Set Message" at bounding box center [231, 51] width 62 height 11
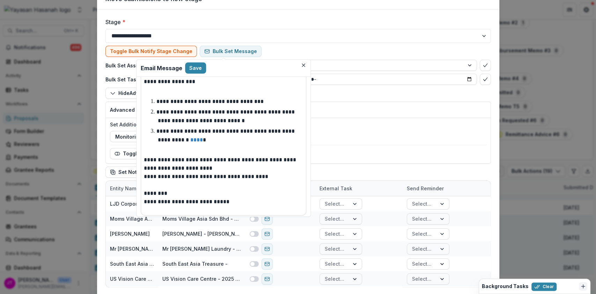
scroll to position [254, 0]
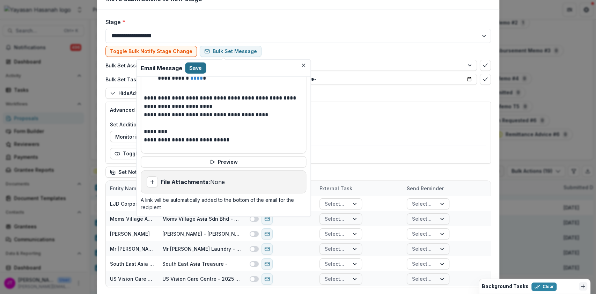
click at [198, 71] on button "Save" at bounding box center [195, 68] width 21 height 11
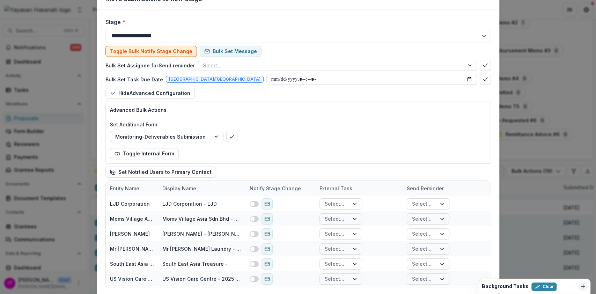
click at [167, 53] on button "Toggle Bulk Notify Stage Change" at bounding box center [151, 51] width 92 height 11
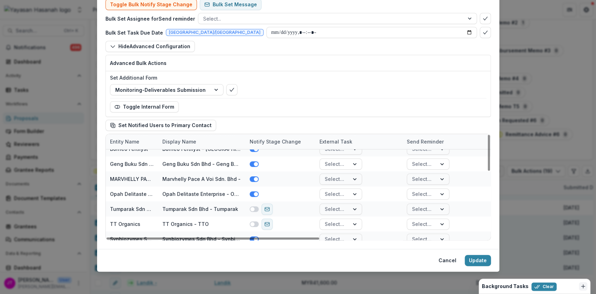
scroll to position [194, 0]
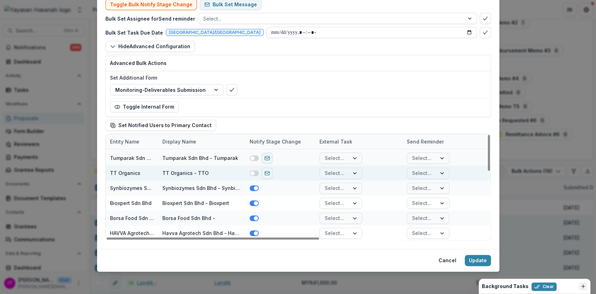
click at [251, 172] on span at bounding box center [252, 173] width 4 height 4
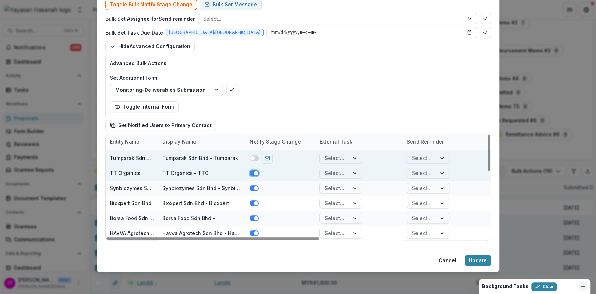
click at [250, 156] on span at bounding box center [252, 158] width 4 height 4
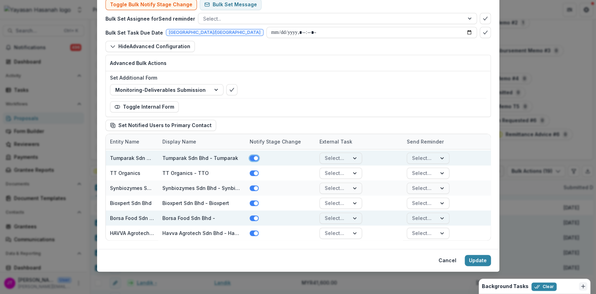
click at [475, 261] on button "Update" at bounding box center [478, 260] width 26 height 11
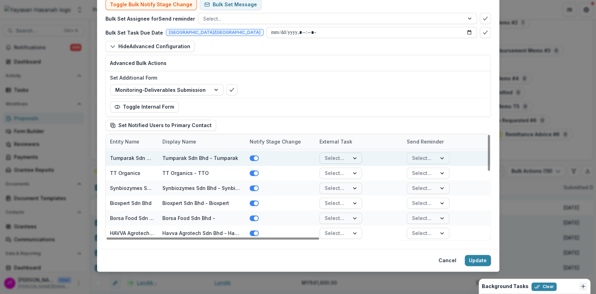
click at [357, 156] on div at bounding box center [355, 158] width 13 height 10
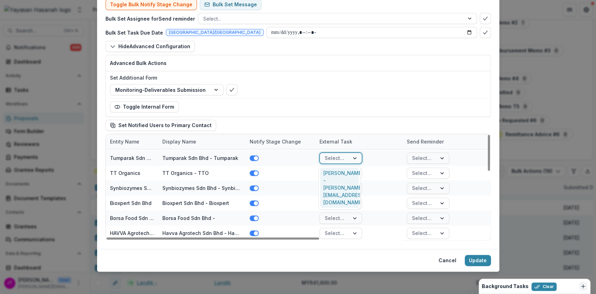
click at [349, 174] on div "Nathaniel Bin Maikol - nathanielmaikol@yahoo.com" at bounding box center [339, 188] width 38 height 40
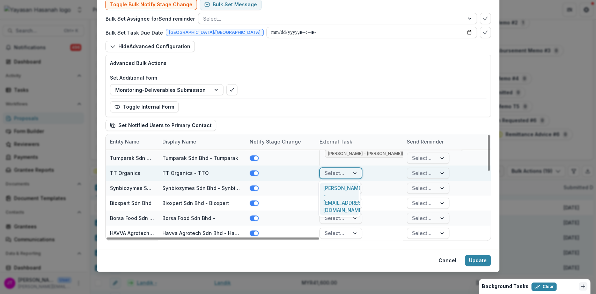
click at [347, 174] on div "Select..." at bounding box center [334, 173] width 29 height 10
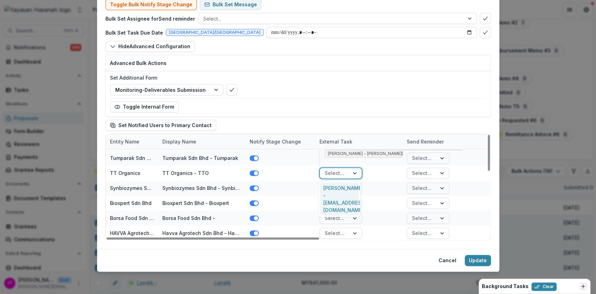
click at [343, 188] on div "Eleena Norsin - tt.organics.esb@gmail.com" at bounding box center [339, 199] width 38 height 33
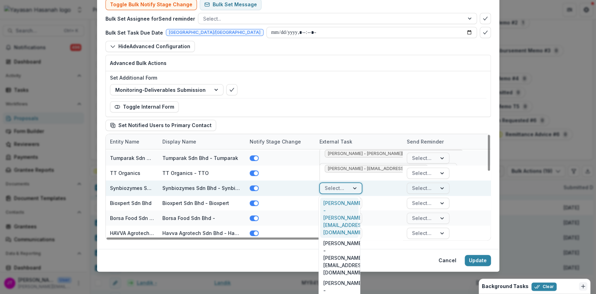
click at [344, 190] on div "Select..." at bounding box center [334, 188] width 29 height 10
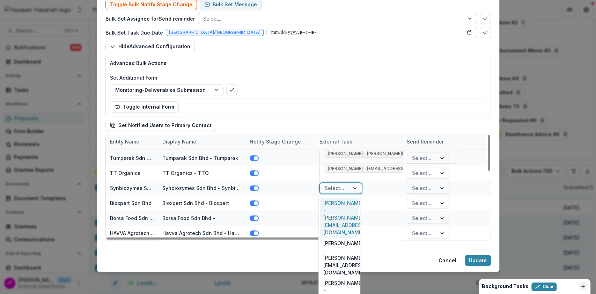
click at [343, 209] on div "Ariff Ikhzam bin Mohd Mufaradzi - ariff.ikhzam@gmail.co" at bounding box center [339, 218] width 38 height 40
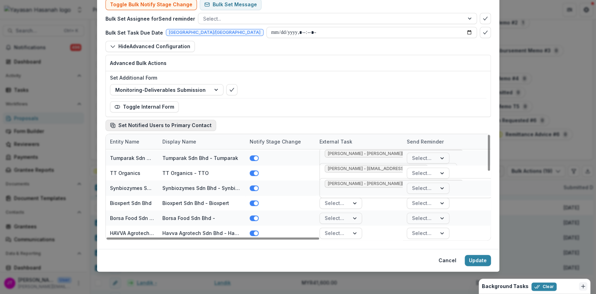
click at [184, 124] on button "Set Notified Users to Primary Contact" at bounding box center [160, 125] width 111 height 11
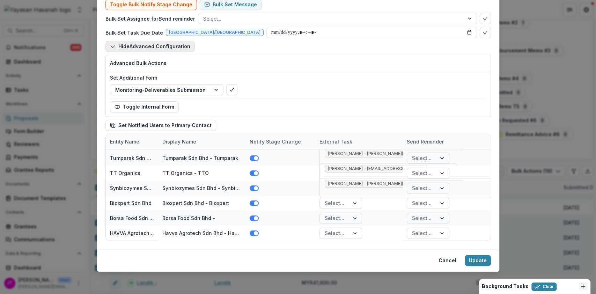
click at [163, 47] on button "Hide Advanced Configuration" at bounding box center [149, 46] width 89 height 11
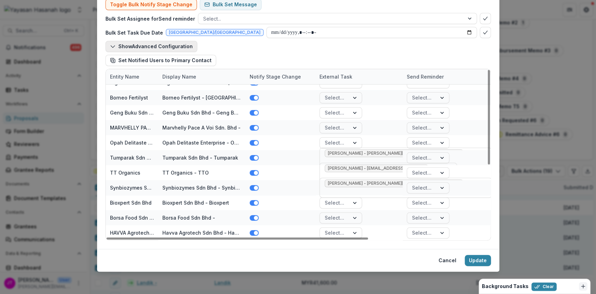
scroll to position [129, 0]
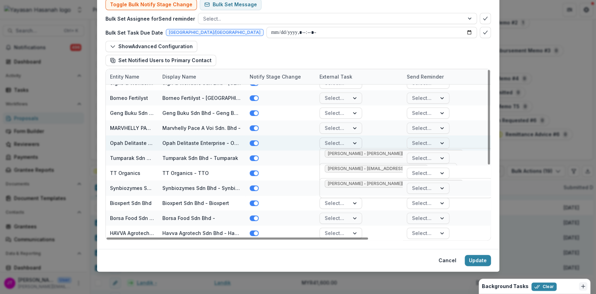
click at [334, 138] on div "Select..." at bounding box center [334, 143] width 29 height 10
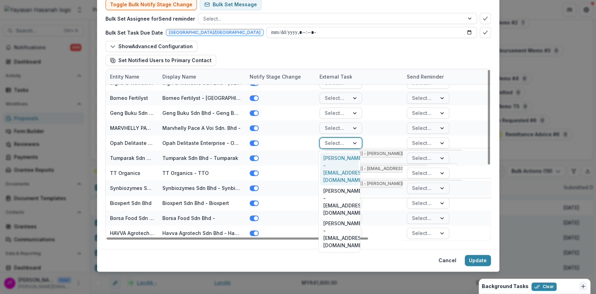
click at [343, 162] on div "Nur Izzati Binti Zalaluddin - izzati.zalaluddin91@gmail.com" at bounding box center [339, 169] width 38 height 33
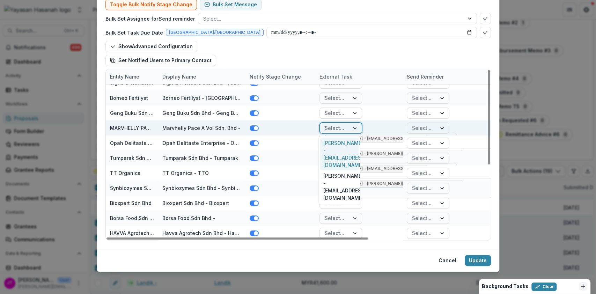
click at [344, 126] on div "Select..." at bounding box center [334, 128] width 29 height 10
click at [342, 144] on div "Marianah Binti Rampungan - paceavoi2018@gmail.com" at bounding box center [339, 154] width 38 height 33
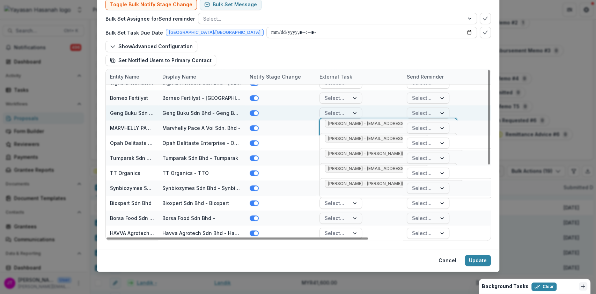
click at [338, 114] on div at bounding box center [335, 113] width 20 height 9
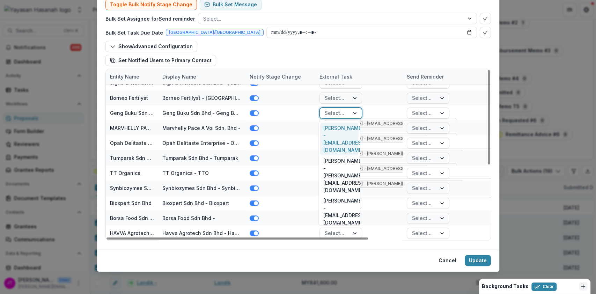
click at [338, 137] on div "Shaik Syafwan - gengbuku.sales@gmail.com" at bounding box center [339, 139] width 38 height 33
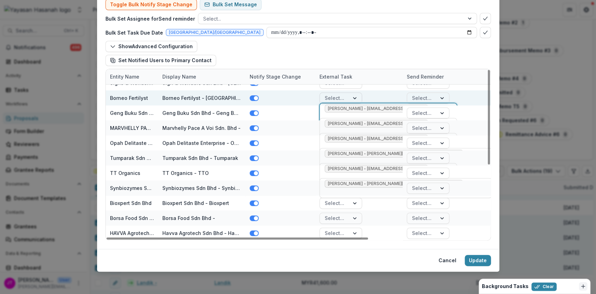
click at [328, 96] on div at bounding box center [335, 98] width 20 height 9
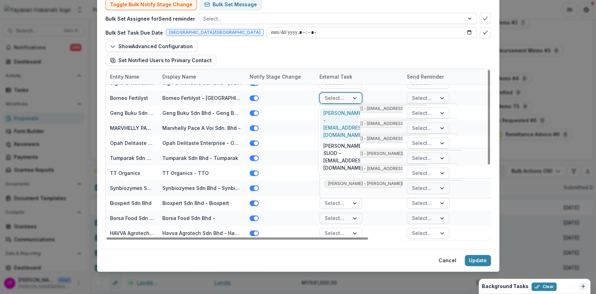
click at [332, 112] on div "JIMAR BIN ZAMRI - jimarzamri@gmail.com" at bounding box center [339, 124] width 38 height 33
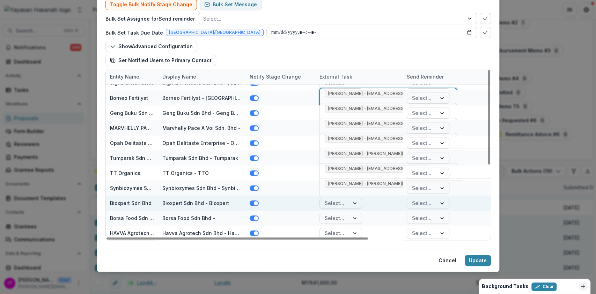
click at [349, 202] on div at bounding box center [355, 203] width 13 height 10
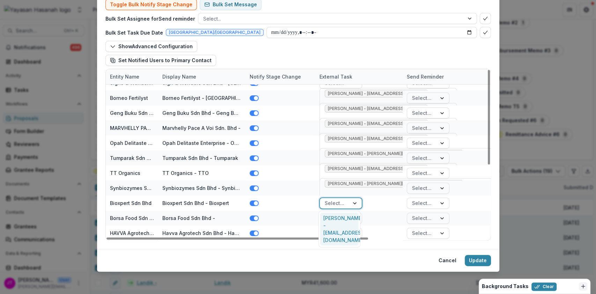
click at [348, 220] on div "BENNY FRANKLIN HARTHEMAN - bennyfh88@gmail.com" at bounding box center [339, 229] width 38 height 33
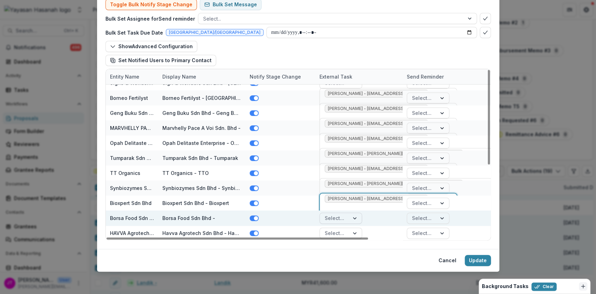
click at [349, 220] on div at bounding box center [355, 218] width 13 height 10
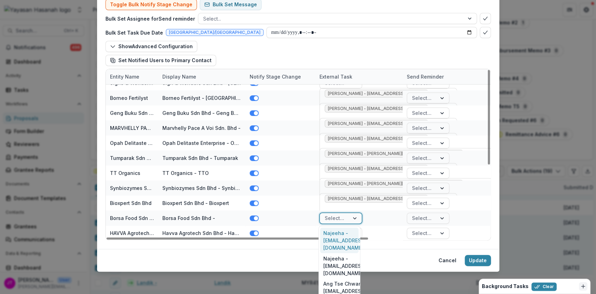
click at [348, 240] on div "Najeeha - borsafoodsdnbhd@gmail.co" at bounding box center [339, 240] width 38 height 25
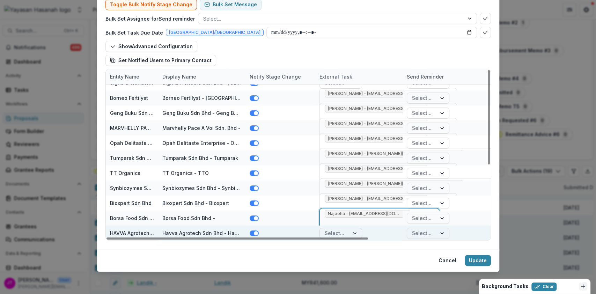
click at [352, 231] on div at bounding box center [355, 233] width 13 height 10
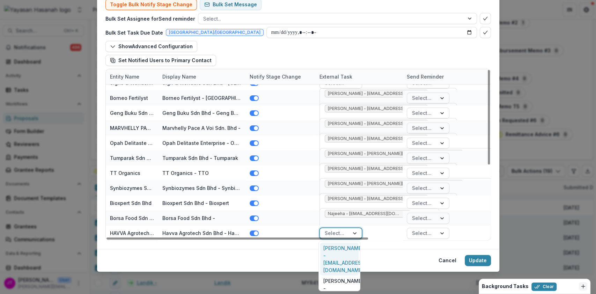
click at [348, 250] on div "Nur Amrina - amrina@havva.my" at bounding box center [339, 259] width 38 height 33
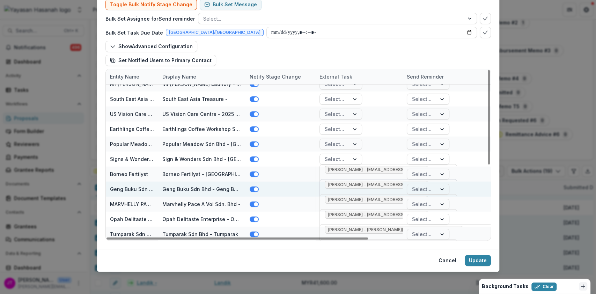
scroll to position [0, 0]
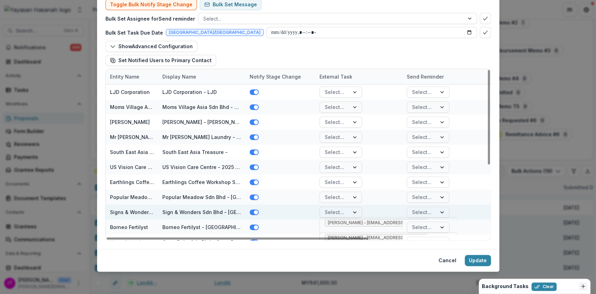
click at [349, 214] on div at bounding box center [355, 212] width 13 height 10
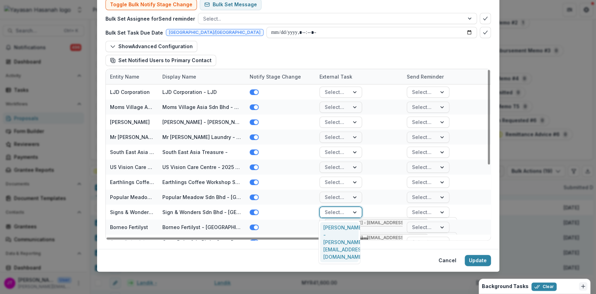
click at [344, 225] on div "Michelle - michelle@signsandwondershub.com" at bounding box center [339, 242] width 38 height 40
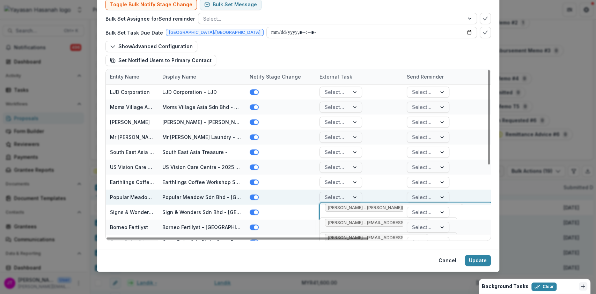
click at [336, 197] on div at bounding box center [335, 197] width 20 height 9
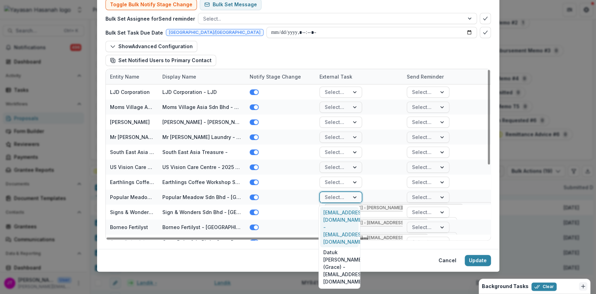
click at [331, 212] on div "mealinbox@pmeadow.com - mealinbox@pmeadow.com" at bounding box center [339, 227] width 38 height 40
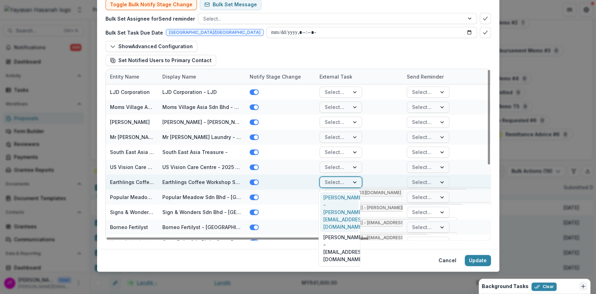
click at [339, 183] on div at bounding box center [335, 182] width 20 height 9
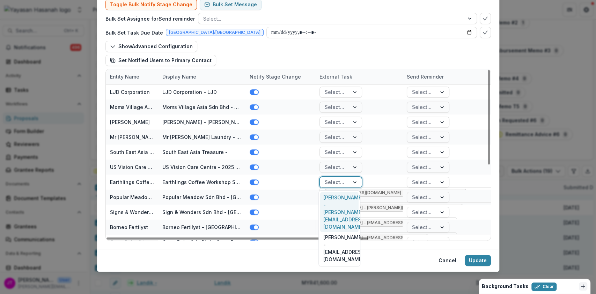
click at [339, 199] on div "Kenny Lee Wee Ting - kenny@earthlings-coffee.com" at bounding box center [339, 212] width 38 height 40
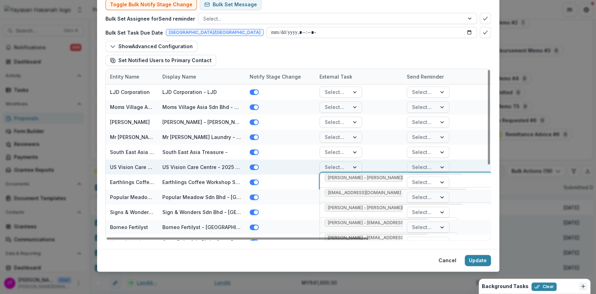
click at [341, 164] on div at bounding box center [335, 167] width 20 height 9
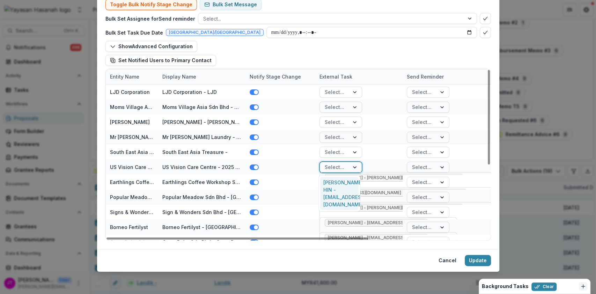
click at [334, 187] on div "YEOH HOCK HIN - usvisioncaretpg@gmail.com" at bounding box center [339, 193] width 38 height 33
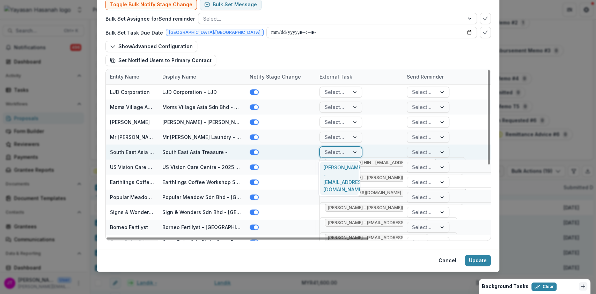
click at [338, 149] on div at bounding box center [335, 152] width 20 height 9
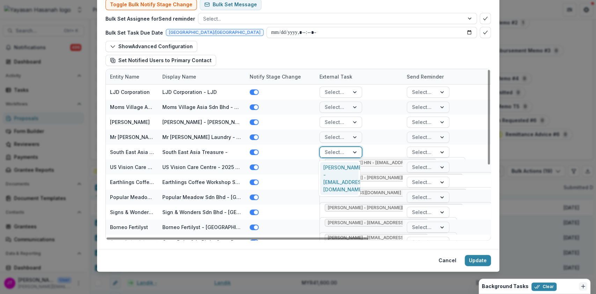
click at [341, 168] on div "Radziah Binti Matarsad - zieahmalaysiahq@gmail.com" at bounding box center [339, 178] width 38 height 33
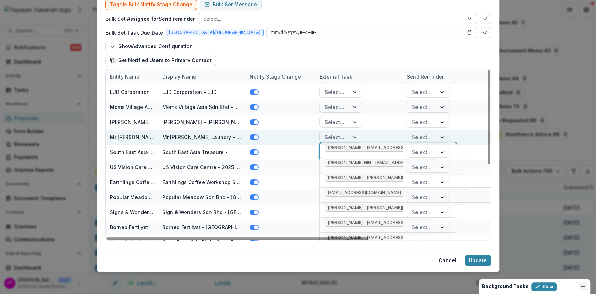
click at [335, 137] on div at bounding box center [335, 137] width 20 height 9
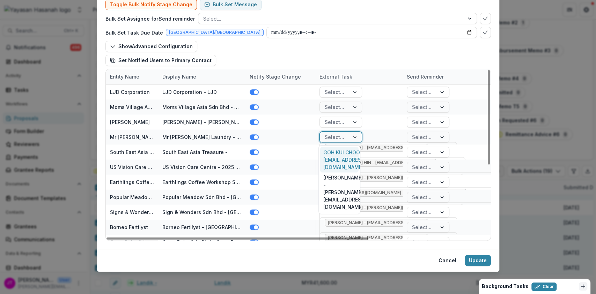
click at [335, 160] on div "GOH KUI CHOO - rainforestbintang@gmail.com" at bounding box center [339, 159] width 38 height 25
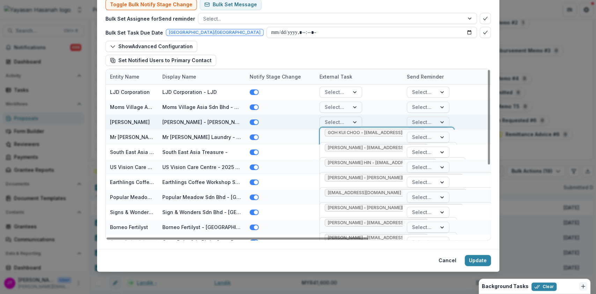
click at [332, 119] on div at bounding box center [335, 122] width 20 height 9
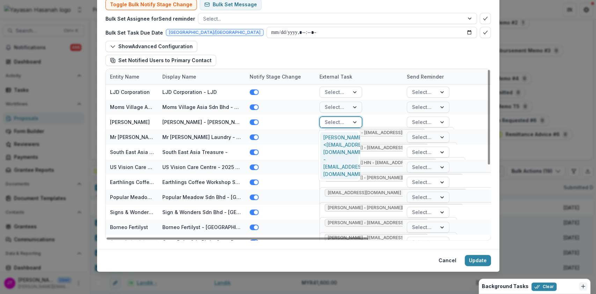
click at [334, 138] on div "Samihah Ibrahim <abrahamventure23@gmail.com> - abrahamventure23@gmail.com" at bounding box center [339, 155] width 38 height 47
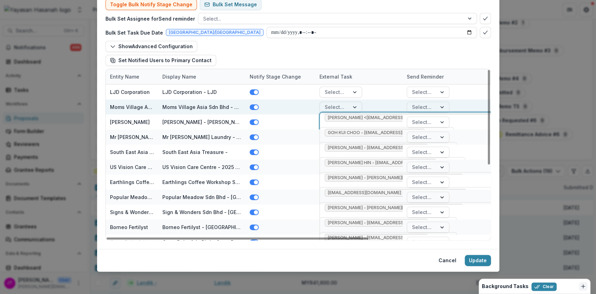
click at [338, 109] on div at bounding box center [335, 107] width 20 height 9
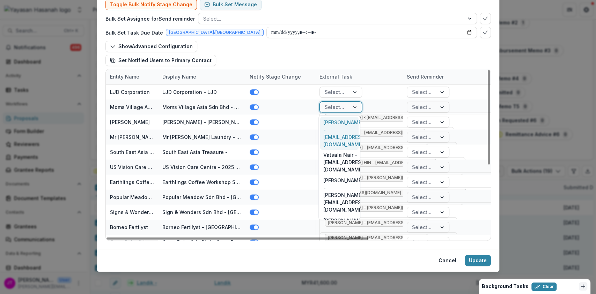
click at [337, 129] on div "Ranita Rathakrishnan - ranita@momsvillageasia.com" at bounding box center [339, 133] width 38 height 33
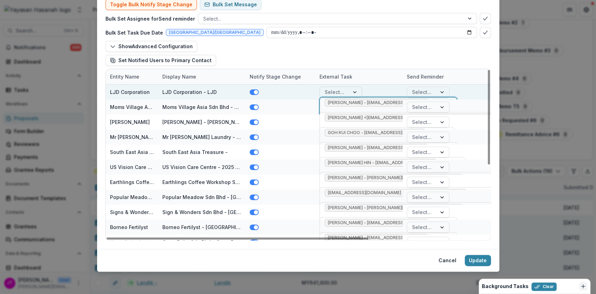
click at [336, 90] on div at bounding box center [335, 92] width 20 height 9
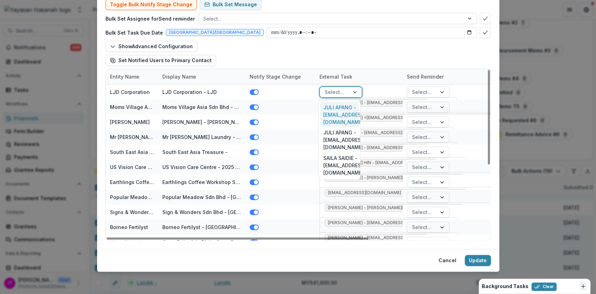
click at [338, 105] on div "JULI APANG - info@ljdofficial.co" at bounding box center [339, 114] width 38 height 25
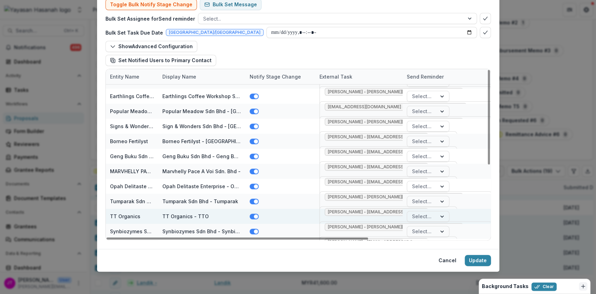
scroll to position [129, 0]
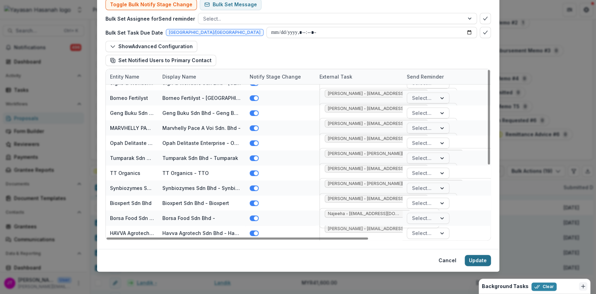
click at [471, 260] on button "Update" at bounding box center [478, 260] width 26 height 11
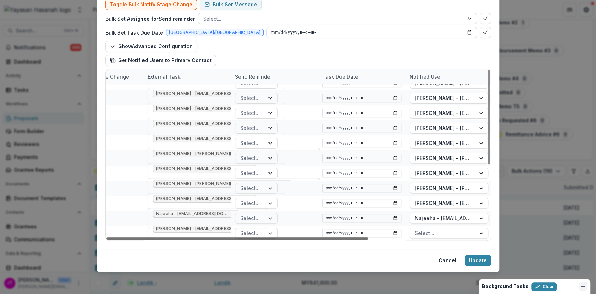
scroll to position [129, 174]
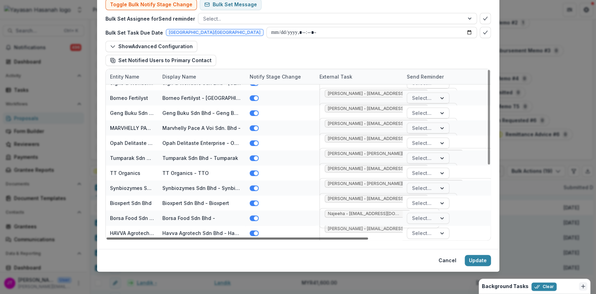
drag, startPoint x: 344, startPoint y: 235, endPoint x: 269, endPoint y: 210, distance: 79.5
click at [269, 237] on div at bounding box center [238, 238] width 262 height 2
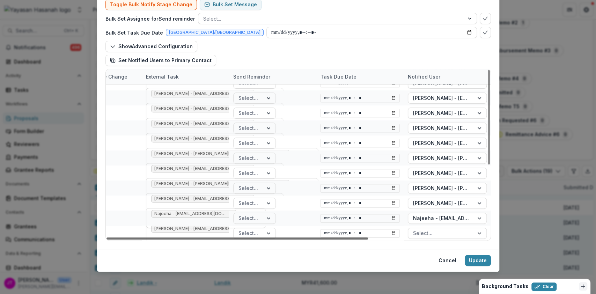
drag, startPoint x: 308, startPoint y: 239, endPoint x: 458, endPoint y: 219, distance: 151.5
click at [368, 237] on div at bounding box center [238, 238] width 262 height 2
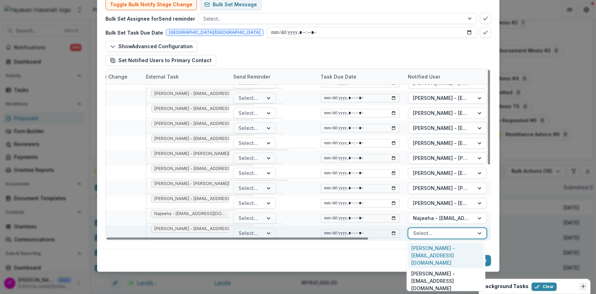
click at [451, 231] on div at bounding box center [441, 233] width 56 height 9
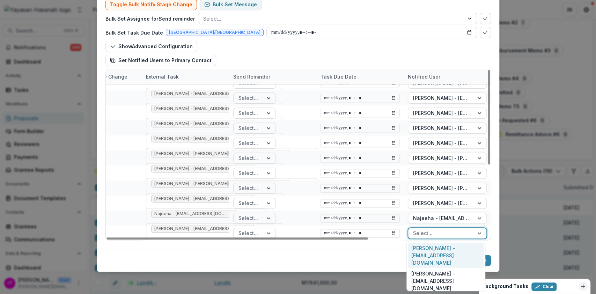
click at [443, 251] on div "Nur Amrina - amrina@havva.my" at bounding box center [445, 255] width 75 height 25
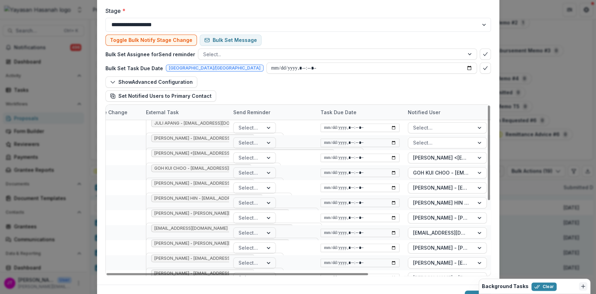
scroll to position [34, 0]
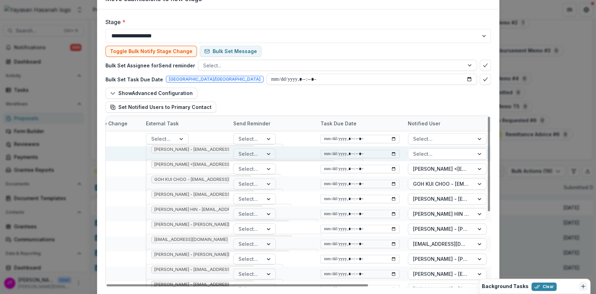
click at [230, 154] on div "Select..." at bounding box center [272, 153] width 87 height 15
click at [224, 154] on div at bounding box center [202, 158] width 103 height 9
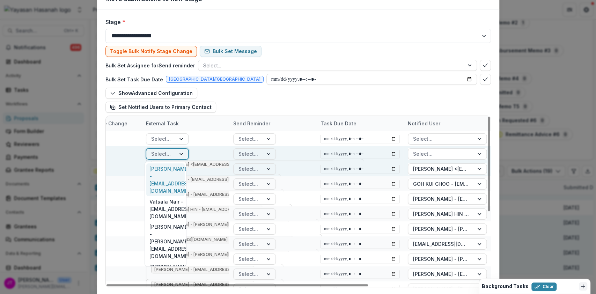
click at [208, 169] on div at bounding box center [242, 173] width 183 height 9
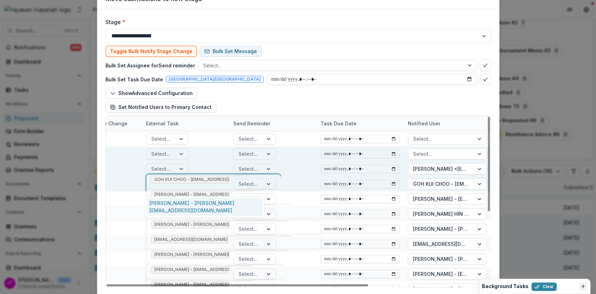
click at [189, 177] on span "GOH KUI CHOO - rainforestbintang@gmail.com" at bounding box center [197, 179] width 87 height 5
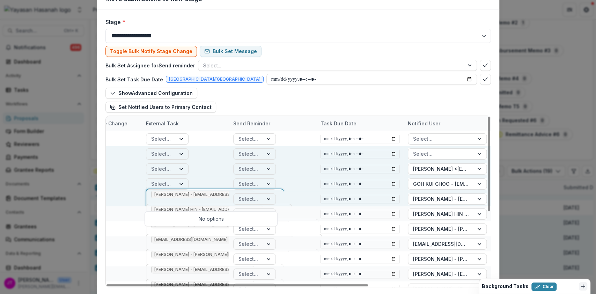
click at [193, 195] on span "Radziah Binti Matarsad - zieahmalaysiahq@gmail.com" at bounding box center [199, 194] width 90 height 5
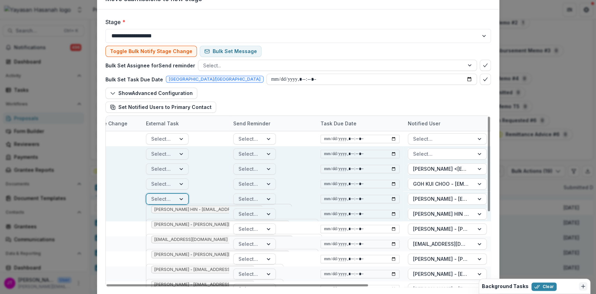
click at [195, 209] on span "YEOH HOCK HIN - usvisioncaretpg@gmail.com" at bounding box center [203, 209] width 98 height 5
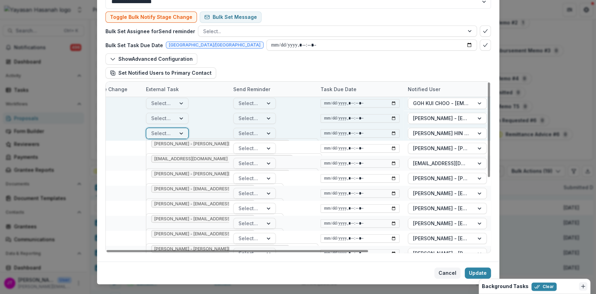
scroll to position [81, 0]
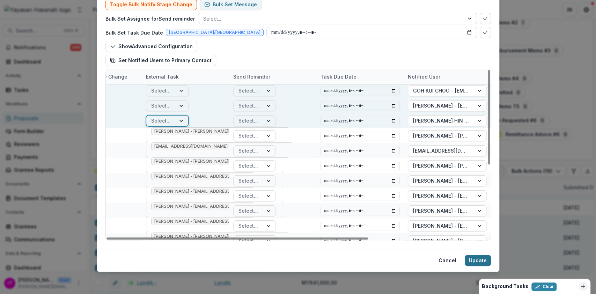
click at [475, 257] on button "Update" at bounding box center [478, 260] width 26 height 11
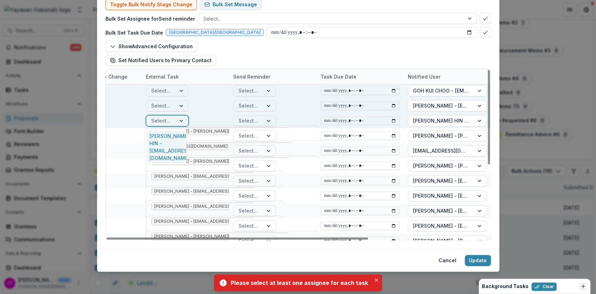
click at [170, 121] on div "Select..." at bounding box center [160, 121] width 29 height 10
click at [174, 138] on div "YEOH HOCK HIN - usvisioncaretpg@gmail.com" at bounding box center [165, 147] width 38 height 33
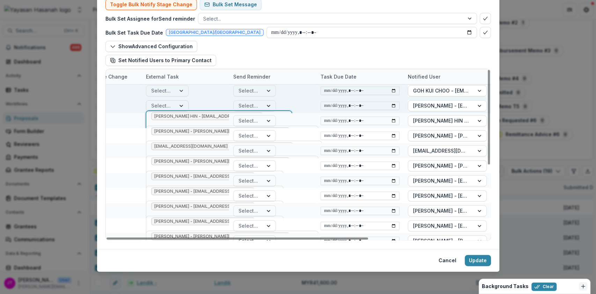
click at [163, 105] on div at bounding box center [161, 105] width 20 height 9
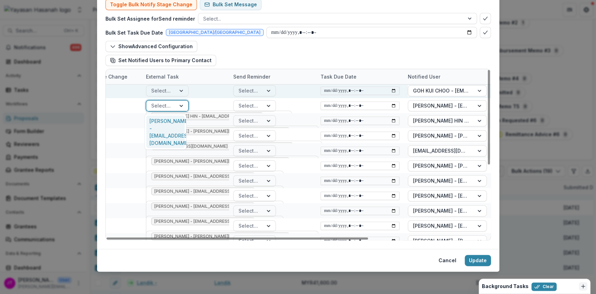
click at [174, 119] on div "Radziah Binti Matarsad - zieahmalaysiahq@gmail.com" at bounding box center [165, 132] width 38 height 33
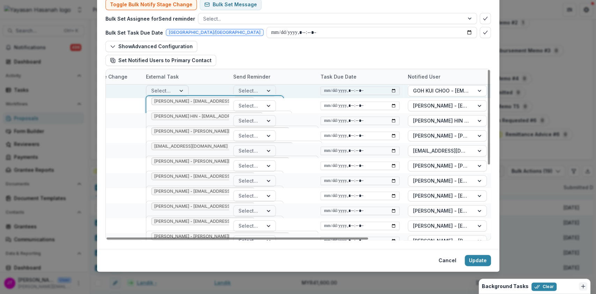
click at [168, 92] on div at bounding box center [161, 90] width 20 height 9
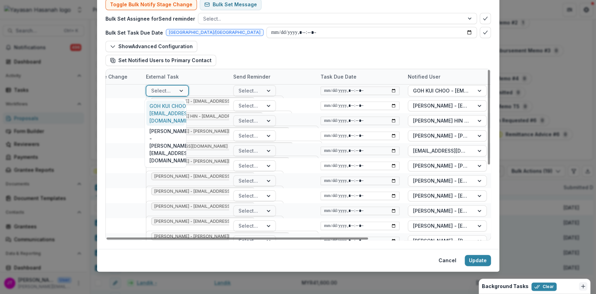
click at [170, 110] on div "GOH KUI CHOO - rainforestbintang@gmail.com" at bounding box center [165, 113] width 38 height 25
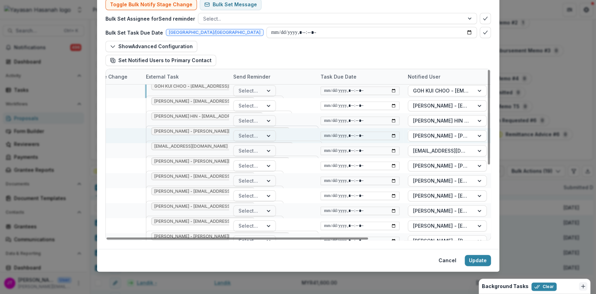
scroll to position [0, 174]
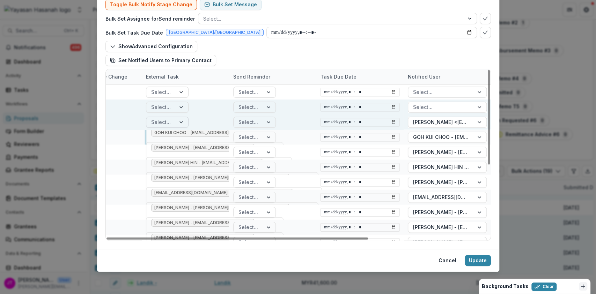
click at [176, 120] on div at bounding box center [182, 122] width 13 height 10
click at [177, 142] on div "Radziah Binti Matarsad - zieahmalaysiahq@gmail.com" at bounding box center [215, 152] width 138 height 20
click at [167, 109] on div at bounding box center [161, 107] width 20 height 9
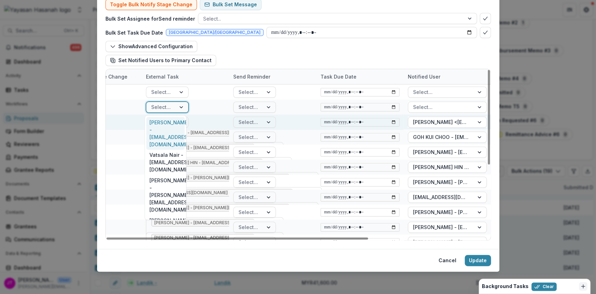
click at [183, 124] on div "Ranita Rathakrishnan - ranita@momsvillageasia.com" at bounding box center [165, 133] width 38 height 33
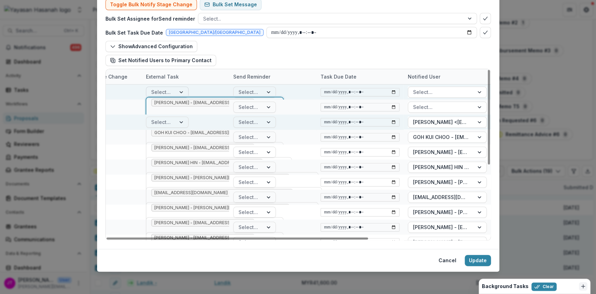
click at [176, 94] on div at bounding box center [182, 92] width 13 height 10
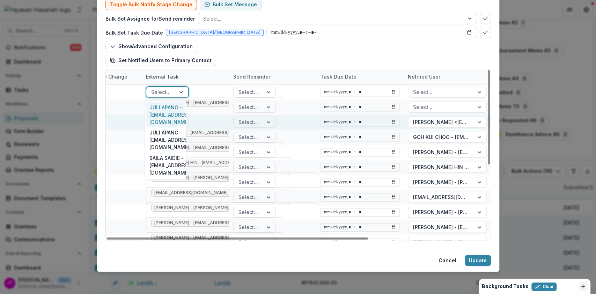
click at [176, 111] on div "JULI APANG - info@ljdofficial.co" at bounding box center [165, 114] width 38 height 25
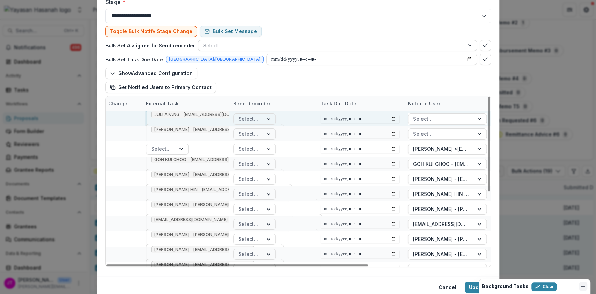
scroll to position [0, 0]
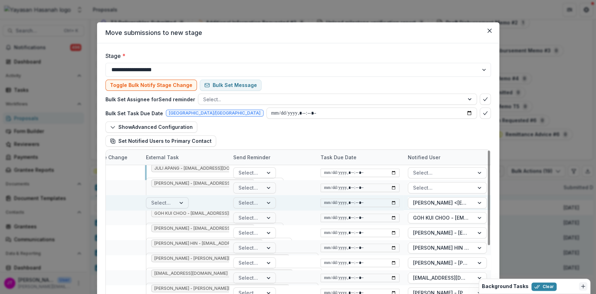
click at [178, 198] on div at bounding box center [182, 203] width 13 height 10
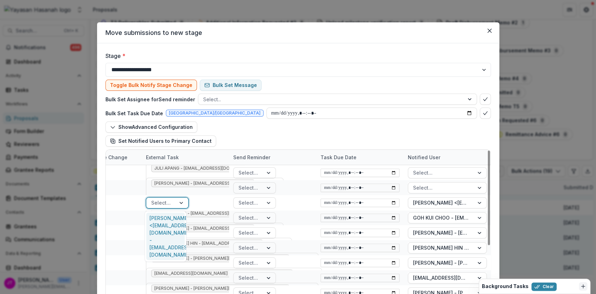
click at [174, 230] on div "Samihah Ibrahim <abrahamventure23@gmail.com> - abrahamventure23@gmail.com" at bounding box center [165, 236] width 38 height 47
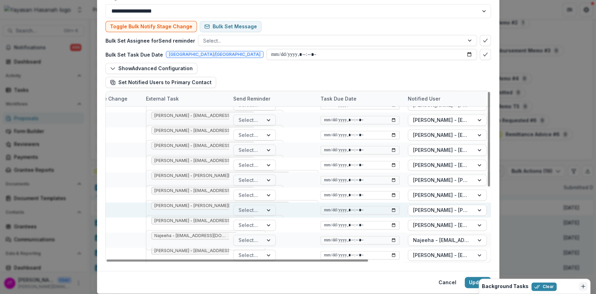
scroll to position [81, 0]
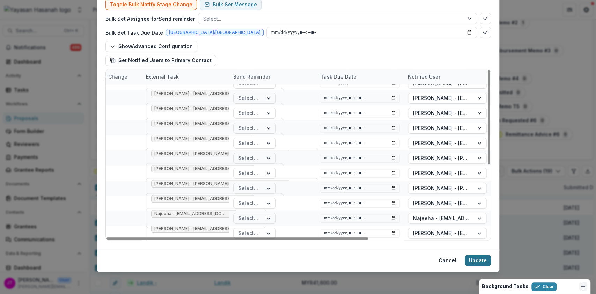
click at [472, 261] on button "Update" at bounding box center [478, 260] width 26 height 11
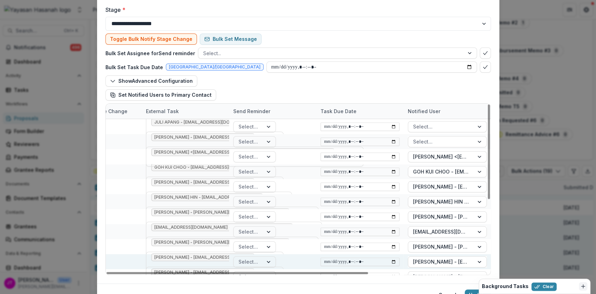
scroll to position [34, 0]
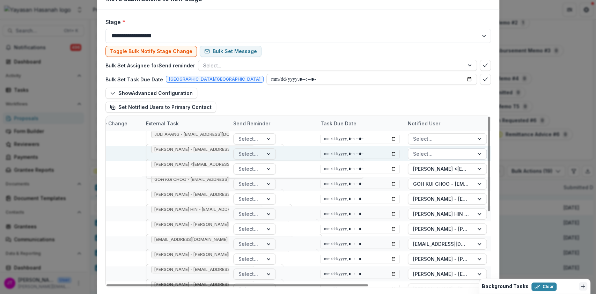
click at [441, 155] on div at bounding box center [441, 153] width 56 height 9
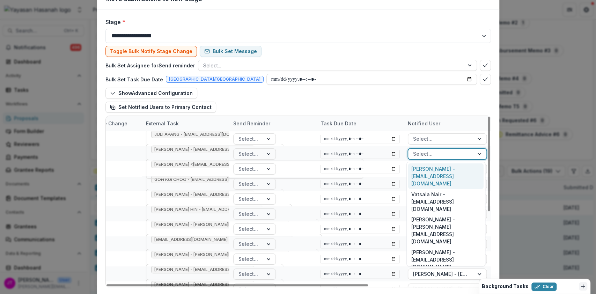
click at [441, 172] on div "Ranita Rathakrishnan - ranita@momsvillageasia.com" at bounding box center [445, 175] width 75 height 25
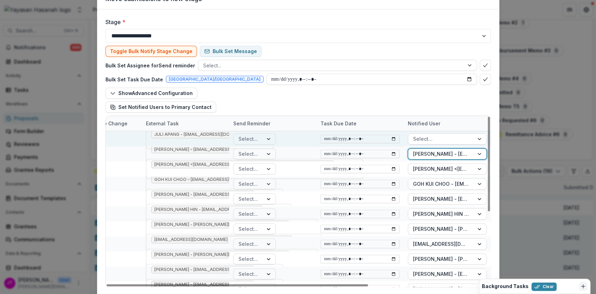
click at [434, 140] on div at bounding box center [441, 138] width 56 height 9
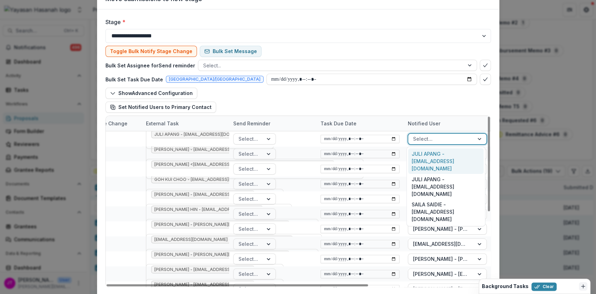
click at [434, 160] on div "JULI APANG - info@ljdofficial.co" at bounding box center [445, 160] width 75 height 25
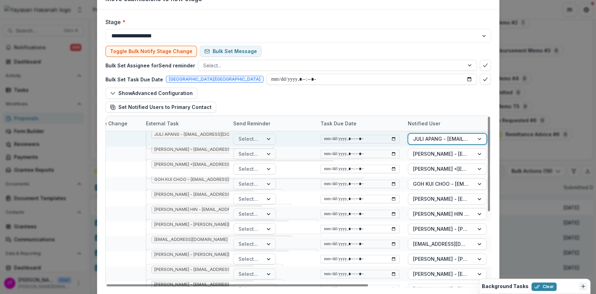
click at [236, 134] on icon "Remove JULI APANG - info@ljdofficial.co" at bounding box center [239, 135] width 6 height 6
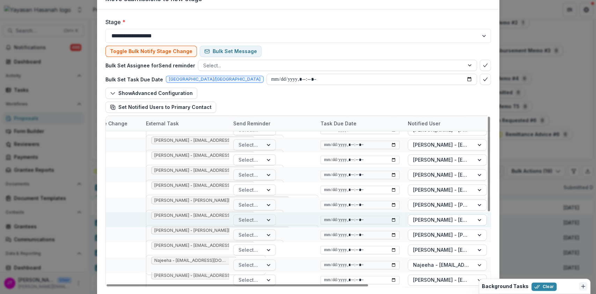
scroll to position [81, 0]
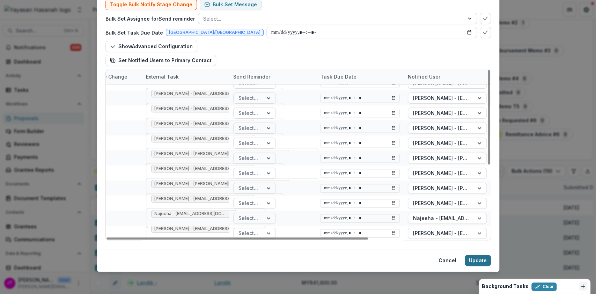
click at [484, 258] on button "Update" at bounding box center [478, 260] width 26 height 11
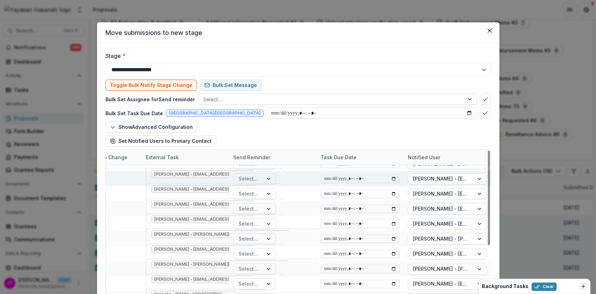
scroll to position [0, 174]
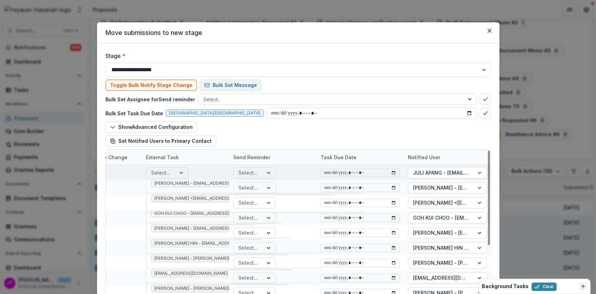
click at [183, 174] on div at bounding box center [182, 173] width 13 height 10
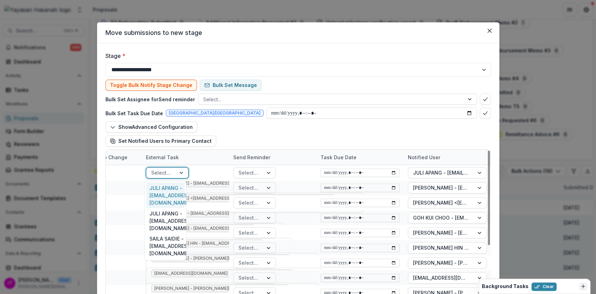
click at [174, 189] on div "JULI APANG - info@ljdofficial.co" at bounding box center [165, 195] width 38 height 25
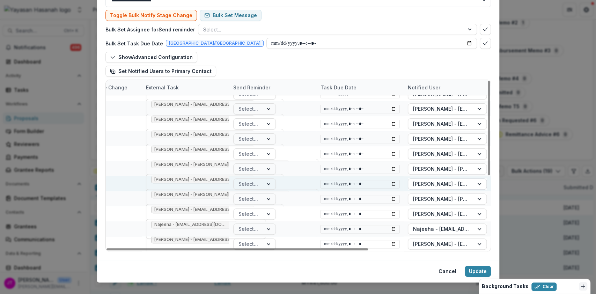
scroll to position [81, 0]
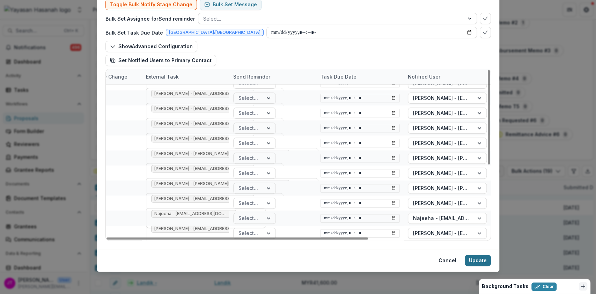
click at [470, 262] on button "Update" at bounding box center [478, 260] width 26 height 11
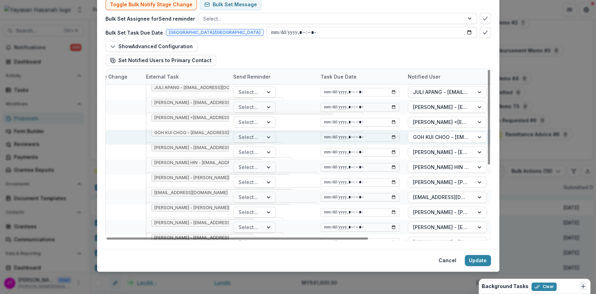
scroll to position [0, 0]
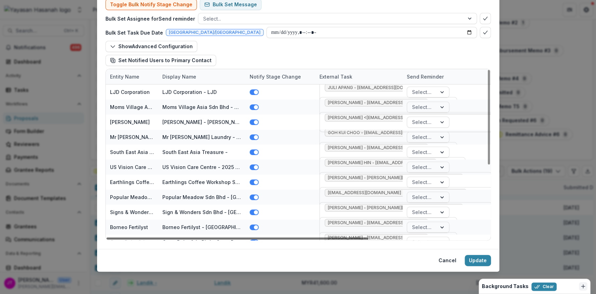
drag, startPoint x: 254, startPoint y: 237, endPoint x: 88, endPoint y: 249, distance: 166.7
click at [107, 240] on div at bounding box center [238, 238] width 262 height 2
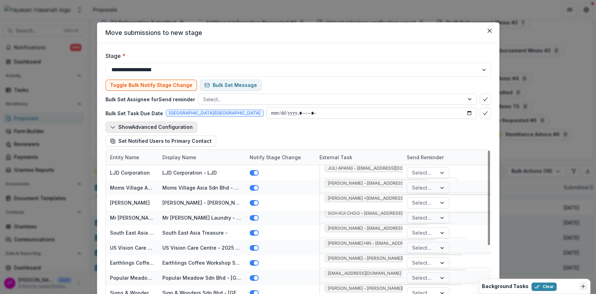
click at [180, 124] on button "Show Advanced Configuration" at bounding box center [151, 127] width 92 height 11
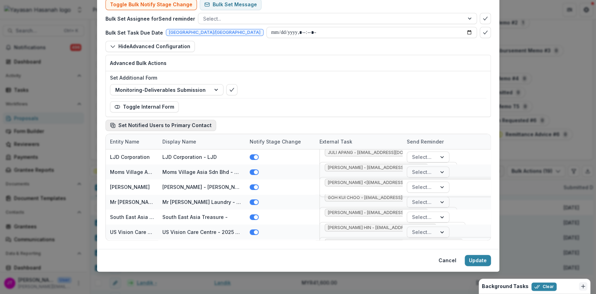
click at [112, 124] on icon "button" at bounding box center [113, 126] width 6 height 6
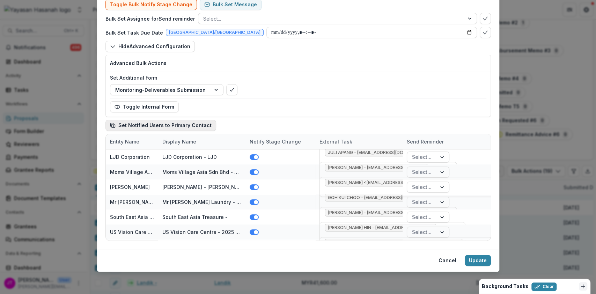
click at [112, 124] on icon "button" at bounding box center [113, 126] width 6 height 6
click at [466, 255] on button "Update" at bounding box center [478, 260] width 26 height 11
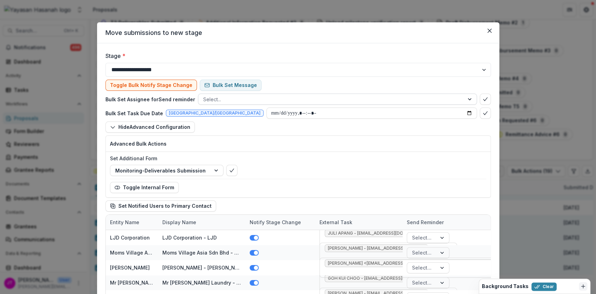
click at [441, 98] on div at bounding box center [331, 99] width 256 height 9
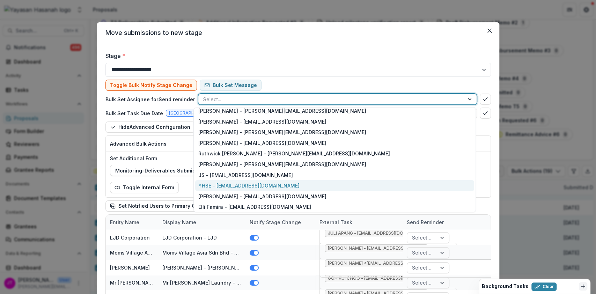
click at [255, 184] on div "YHSE - yh.socialenterprise@hasanah.org.my" at bounding box center [334, 185] width 279 height 11
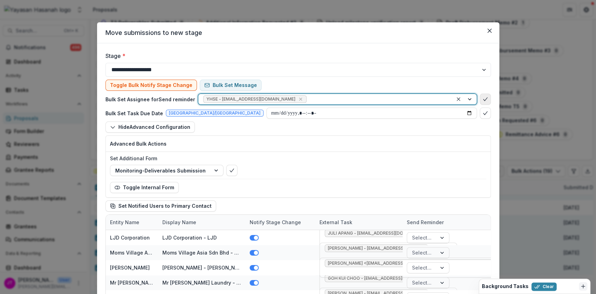
click at [480, 101] on button "bulk-confirm-option" at bounding box center [485, 99] width 11 height 11
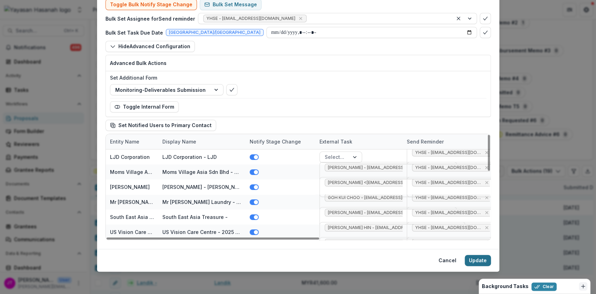
click at [481, 261] on button "Update" at bounding box center [478, 260] width 26 height 11
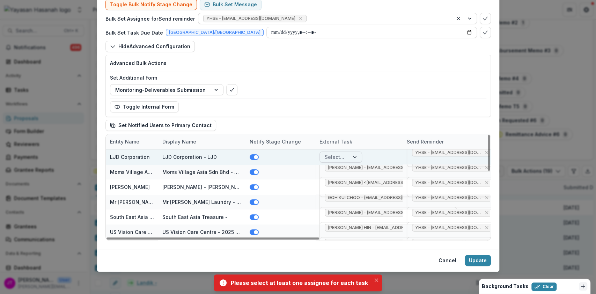
click at [352, 158] on div at bounding box center [355, 157] width 13 height 10
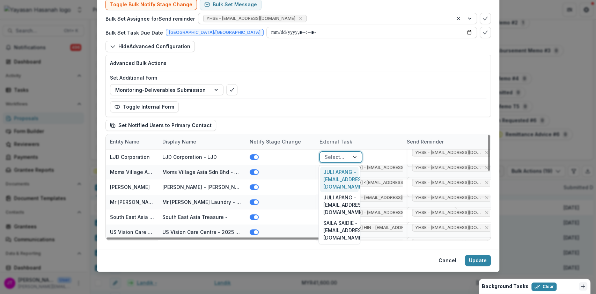
click at [347, 169] on div "JULI APANG - info@ljdofficial.co" at bounding box center [339, 179] width 38 height 25
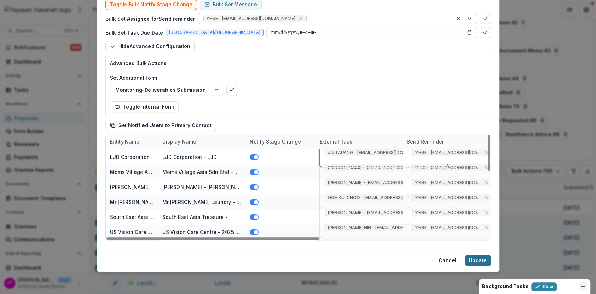
click at [475, 264] on button "Update" at bounding box center [478, 260] width 26 height 11
click at [5, 141] on div "**********" at bounding box center [298, 147] width 596 height 294
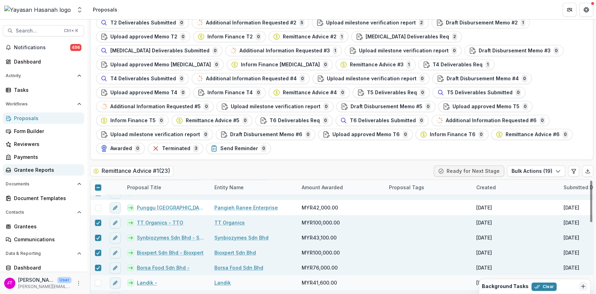
click at [4, 168] on link "Grantee Reports" at bounding box center [43, 170] width 81 height 12
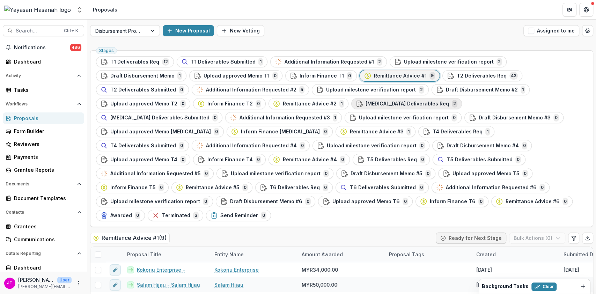
click at [366, 102] on span "[MEDICAL_DATA] Deliverables Req" at bounding box center [407, 104] width 83 height 6
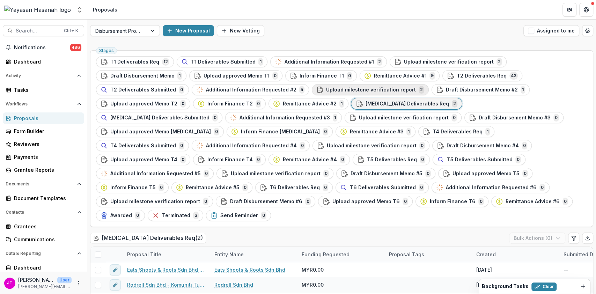
click at [326, 89] on span "Upload milestone verification report" at bounding box center [371, 90] width 90 height 6
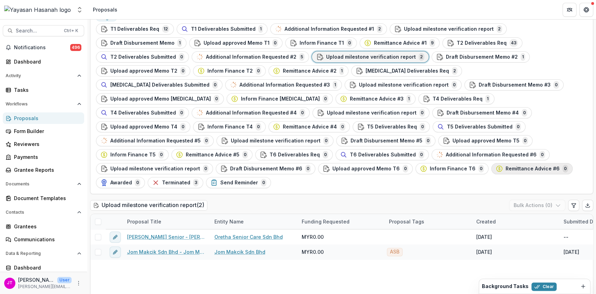
scroll to position [46, 0]
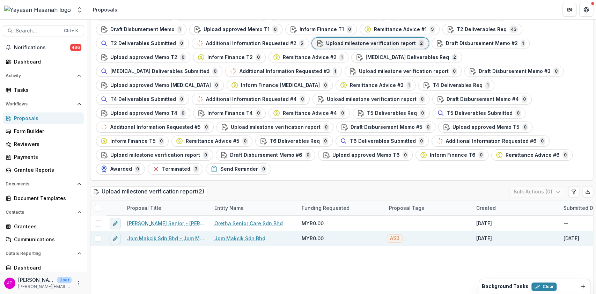
click at [170, 235] on link "Jom Makcik Sdn Bhd - Jom Makcik" at bounding box center [166, 238] width 79 height 7
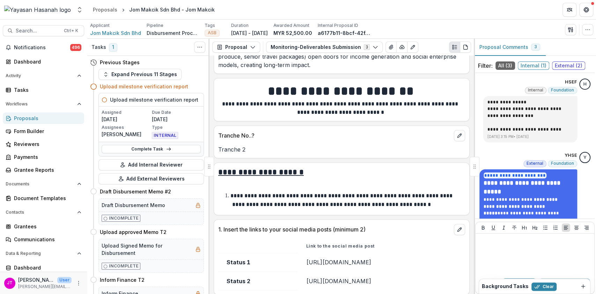
scroll to position [2561, 0]
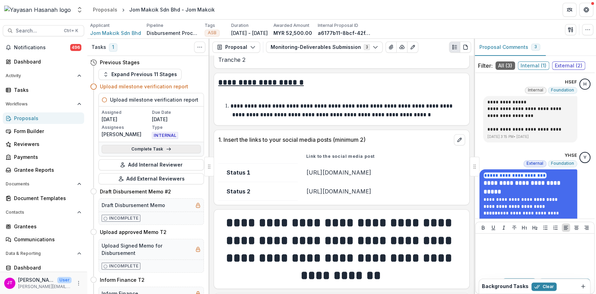
click at [151, 149] on link "Complete Task" at bounding box center [151, 149] width 99 height 8
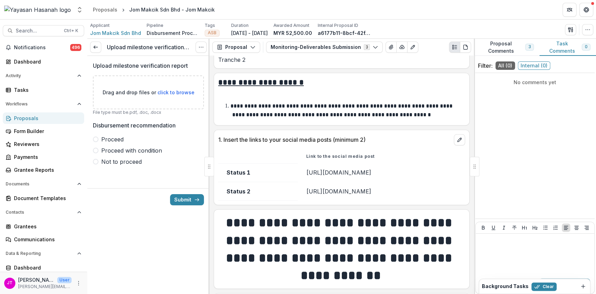
click at [168, 92] on span "click to browse" at bounding box center [176, 92] width 37 height 6
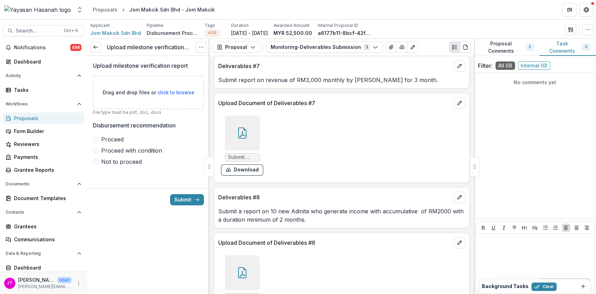
scroll to position [3505, 0]
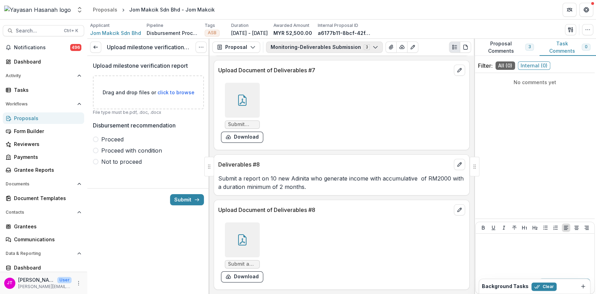
click at [309, 46] on button "Monitoring-Deliverables Submission 3" at bounding box center [324, 47] width 117 height 11
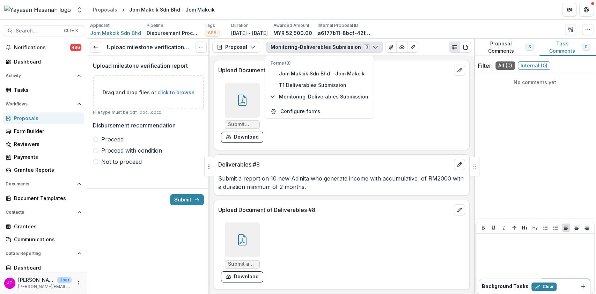
click at [423, 157] on div "Deliverables #8" at bounding box center [341, 162] width 255 height 15
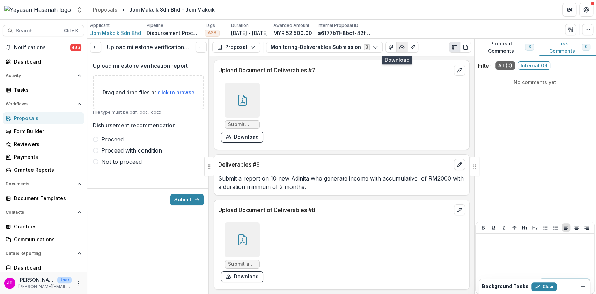
click at [396, 46] on button "button" at bounding box center [401, 47] width 11 height 11
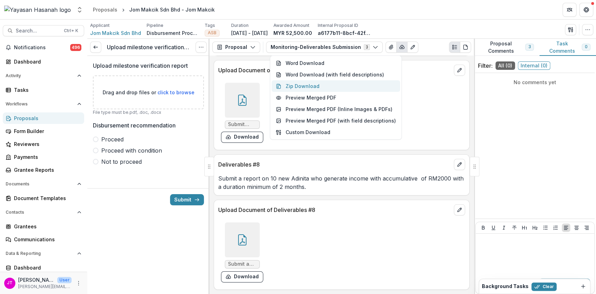
click at [310, 82] on button "Zip Download" at bounding box center [336, 86] width 129 height 12
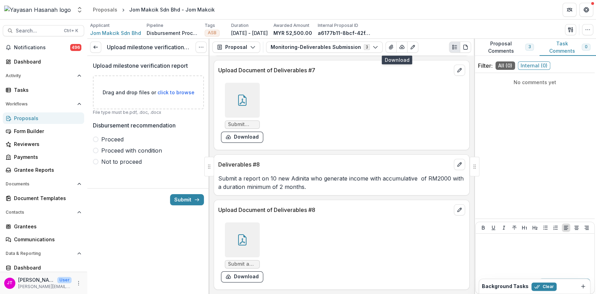
click at [493, 43] on button "Proposal Comments 3" at bounding box center [507, 47] width 66 height 17
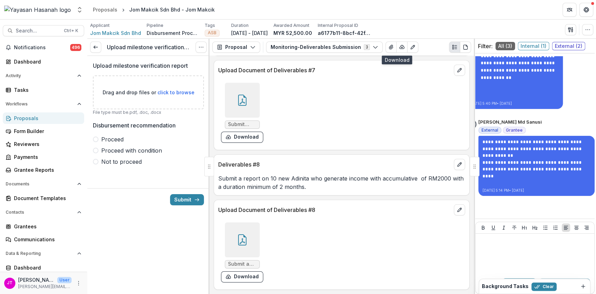
scroll to position [354, 14]
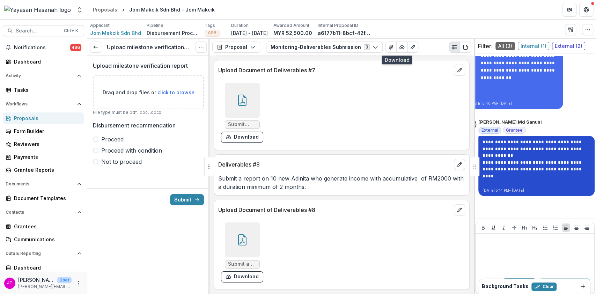
click at [551, 160] on link "**********" at bounding box center [533, 169] width 101 height 18
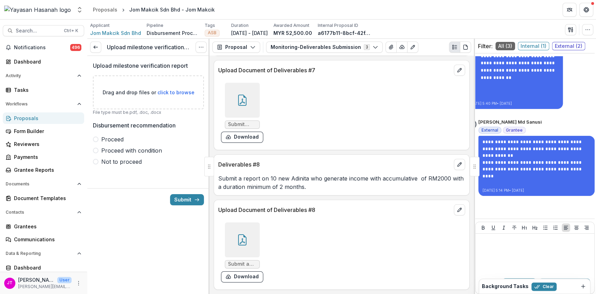
click at [188, 89] on span "click to browse" at bounding box center [176, 92] width 37 height 6
type input "**********"
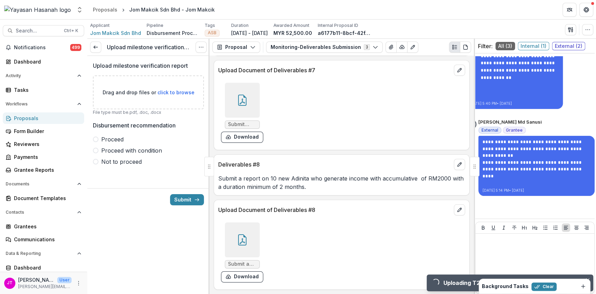
click at [108, 138] on span "Proceed" at bounding box center [112, 139] width 22 height 8
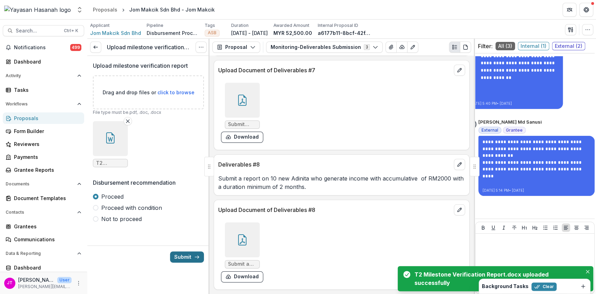
click at [190, 257] on button "Submit" at bounding box center [187, 256] width 34 height 11
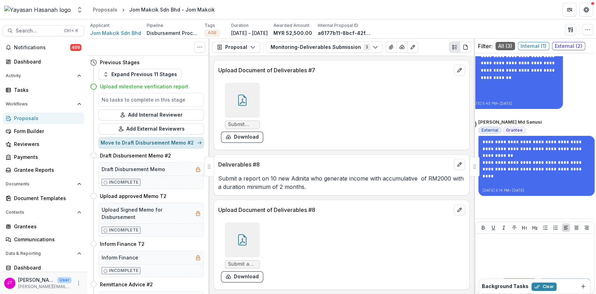
click at [187, 141] on button "Move to Draft Disbursement Memo #2" at bounding box center [150, 142] width 105 height 11
select select "**********"
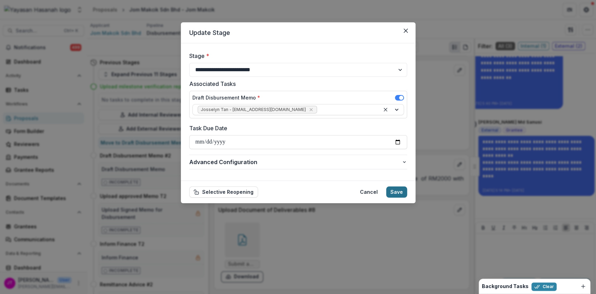
click at [400, 193] on button "Save" at bounding box center [396, 192] width 21 height 11
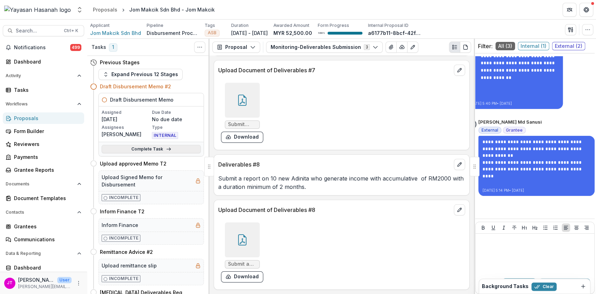
click at [182, 152] on link "Complete Task" at bounding box center [151, 149] width 99 height 8
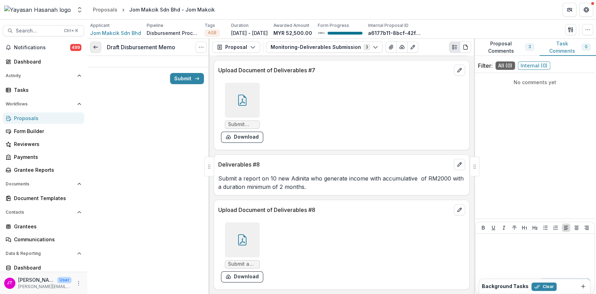
click at [95, 46] on icon at bounding box center [96, 47] width 6 height 6
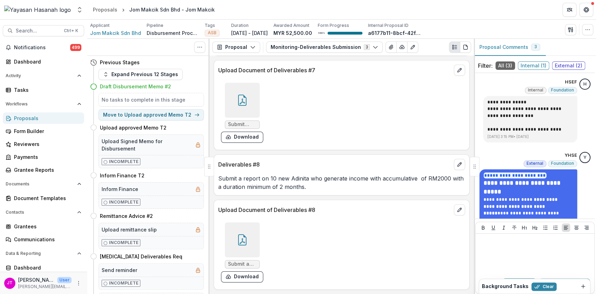
click at [22, 115] on div "Proposals" at bounding box center [46, 118] width 65 height 7
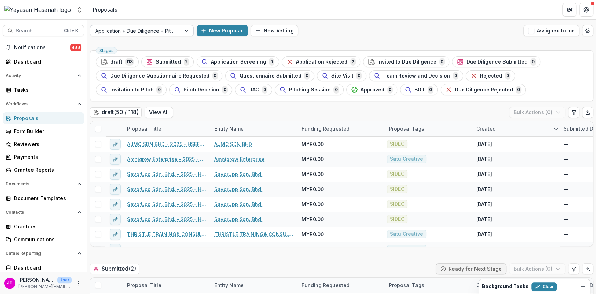
click at [153, 33] on div at bounding box center [135, 31] width 81 height 9
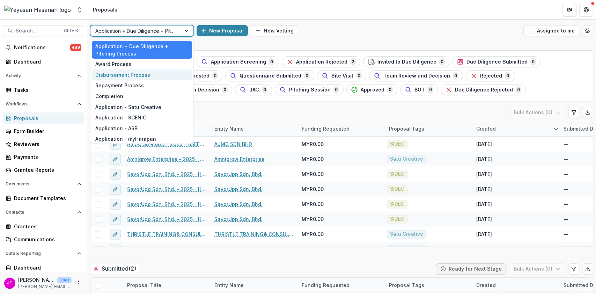
click at [144, 71] on div "Disbursement Process" at bounding box center [142, 75] width 100 height 11
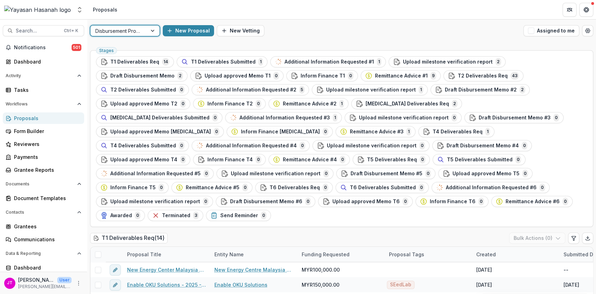
click at [128, 35] on div "Disbursement Process" at bounding box center [118, 31] width 57 height 10
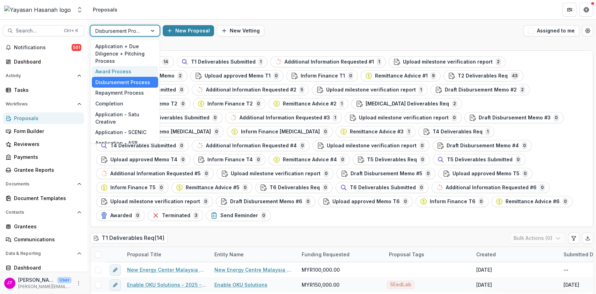
click at [126, 76] on div "Award Process" at bounding box center [125, 71] width 66 height 11
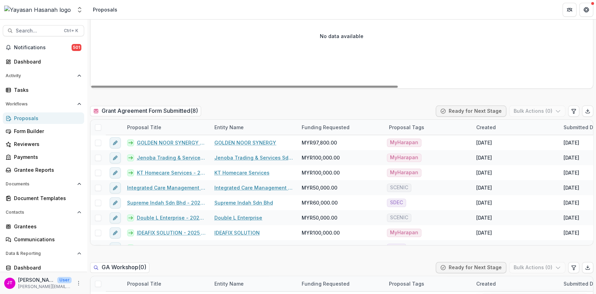
scroll to position [466, 0]
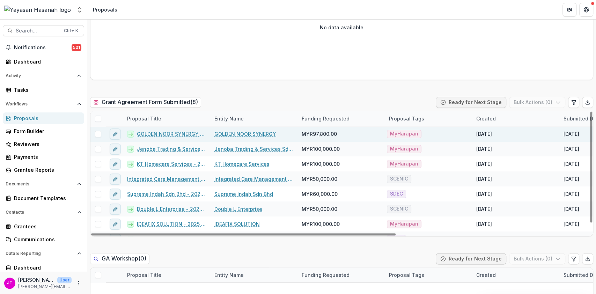
click at [153, 135] on link "GOLDEN NOOR SYNERGY - 2025 - HSEF2025 - [GEOGRAPHIC_DATA]" at bounding box center [171, 133] width 69 height 7
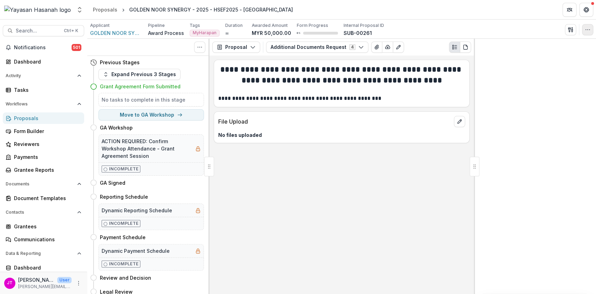
click at [591, 34] on button "button" at bounding box center [587, 29] width 11 height 11
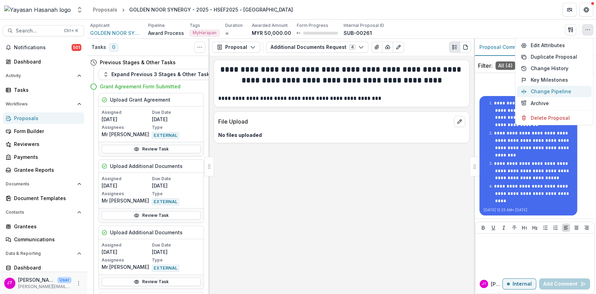
click at [553, 94] on button "Change Pipeline" at bounding box center [554, 92] width 75 height 12
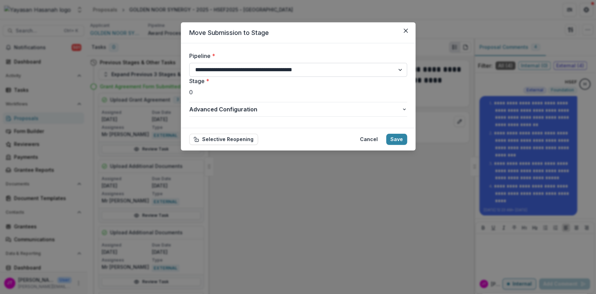
click at [287, 72] on select "**********" at bounding box center [298, 70] width 218 height 14
click at [189, 63] on select "**********" at bounding box center [298, 70] width 218 height 14
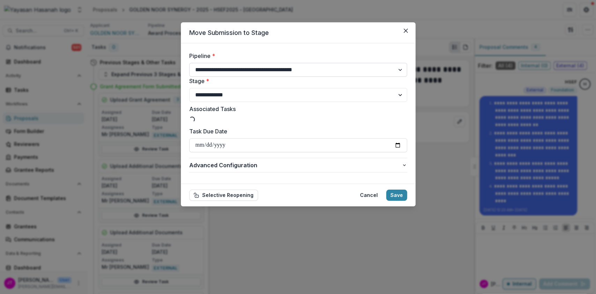
drag, startPoint x: 287, startPoint y: 66, endPoint x: 285, endPoint y: 70, distance: 4.6
click at [287, 66] on select "**********" at bounding box center [298, 70] width 218 height 14
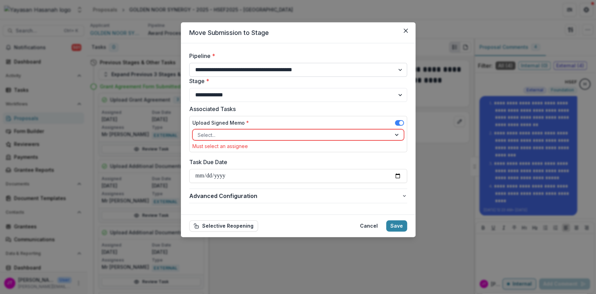
select select "**********"
click at [189, 63] on select "**********" at bounding box center [298, 70] width 218 height 14
select select "**********"
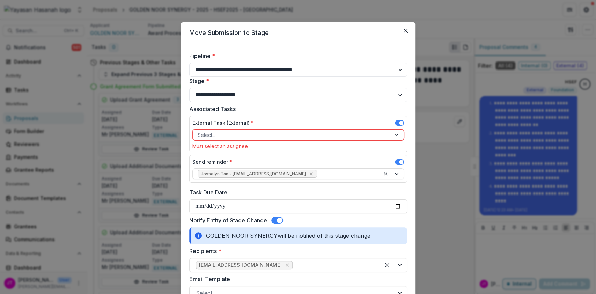
click at [247, 133] on div at bounding box center [292, 135] width 189 height 9
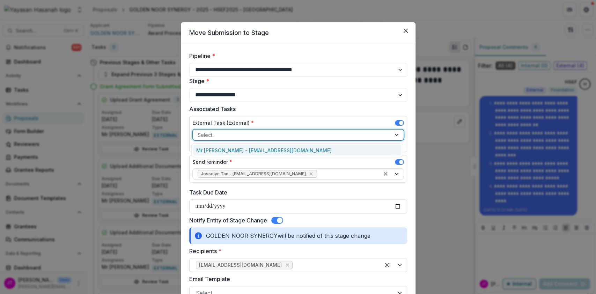
click at [247, 150] on div "Mr [PERSON_NAME] - [EMAIL_ADDRESS][DOMAIN_NAME]" at bounding box center [297, 150] width 208 height 11
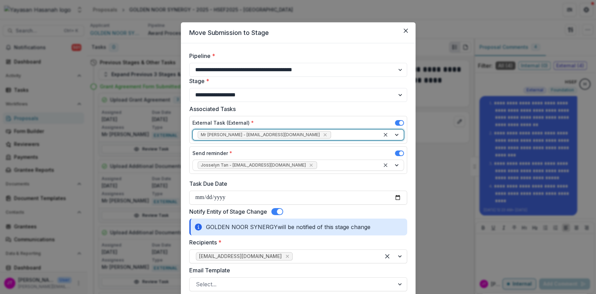
click at [395, 153] on span at bounding box center [399, 154] width 9 height 6
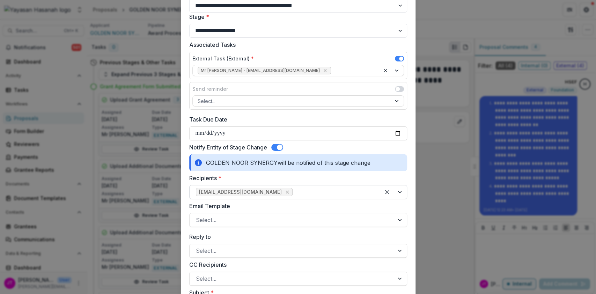
scroll to position [93, 0]
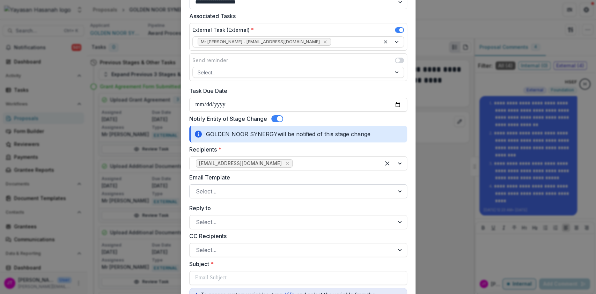
click at [292, 187] on div at bounding box center [292, 192] width 192 height 10
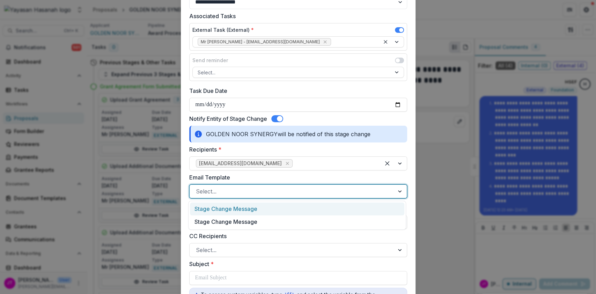
click at [288, 206] on div "Stage Change Message" at bounding box center [297, 209] width 214 height 13
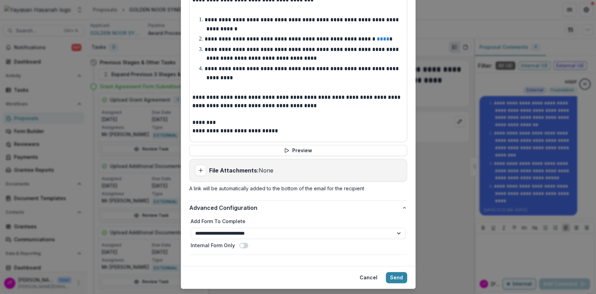
scroll to position [458, 0]
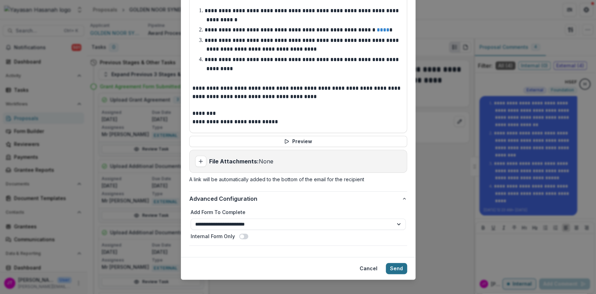
click at [396, 263] on button "Send" at bounding box center [396, 268] width 21 height 11
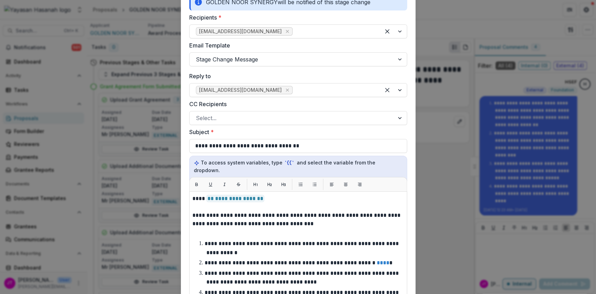
scroll to position [0, 0]
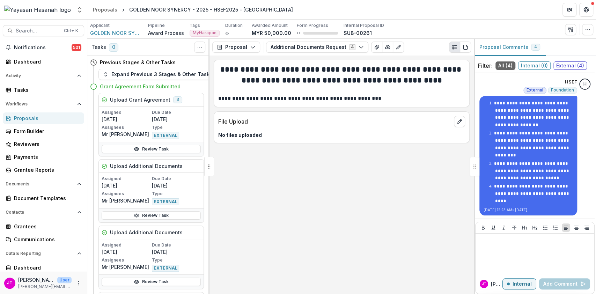
select select "**********"
